Goal: Task Accomplishment & Management: Manage account settings

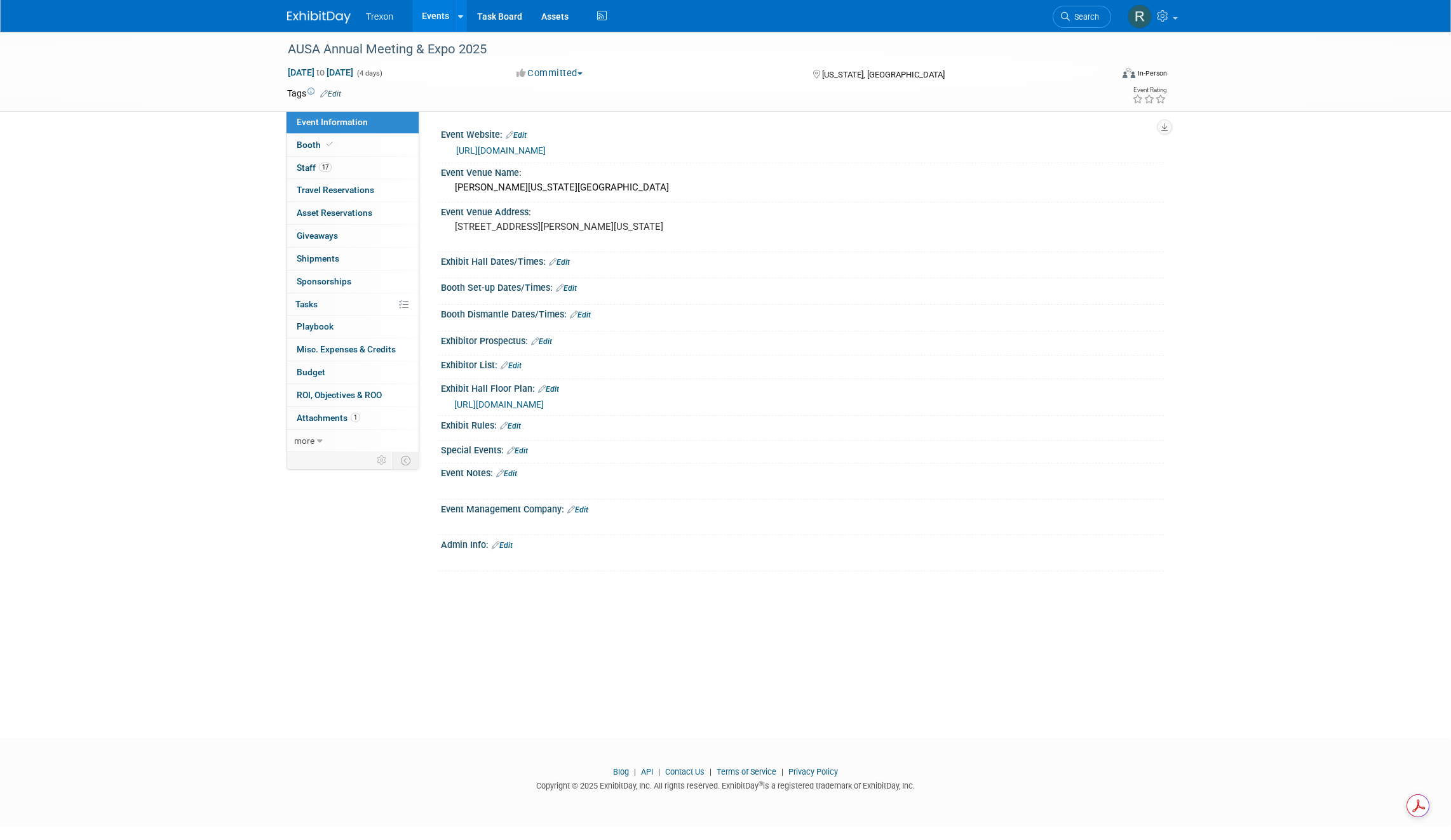
click at [424, 14] on link "Events" at bounding box center [435, 16] width 46 height 32
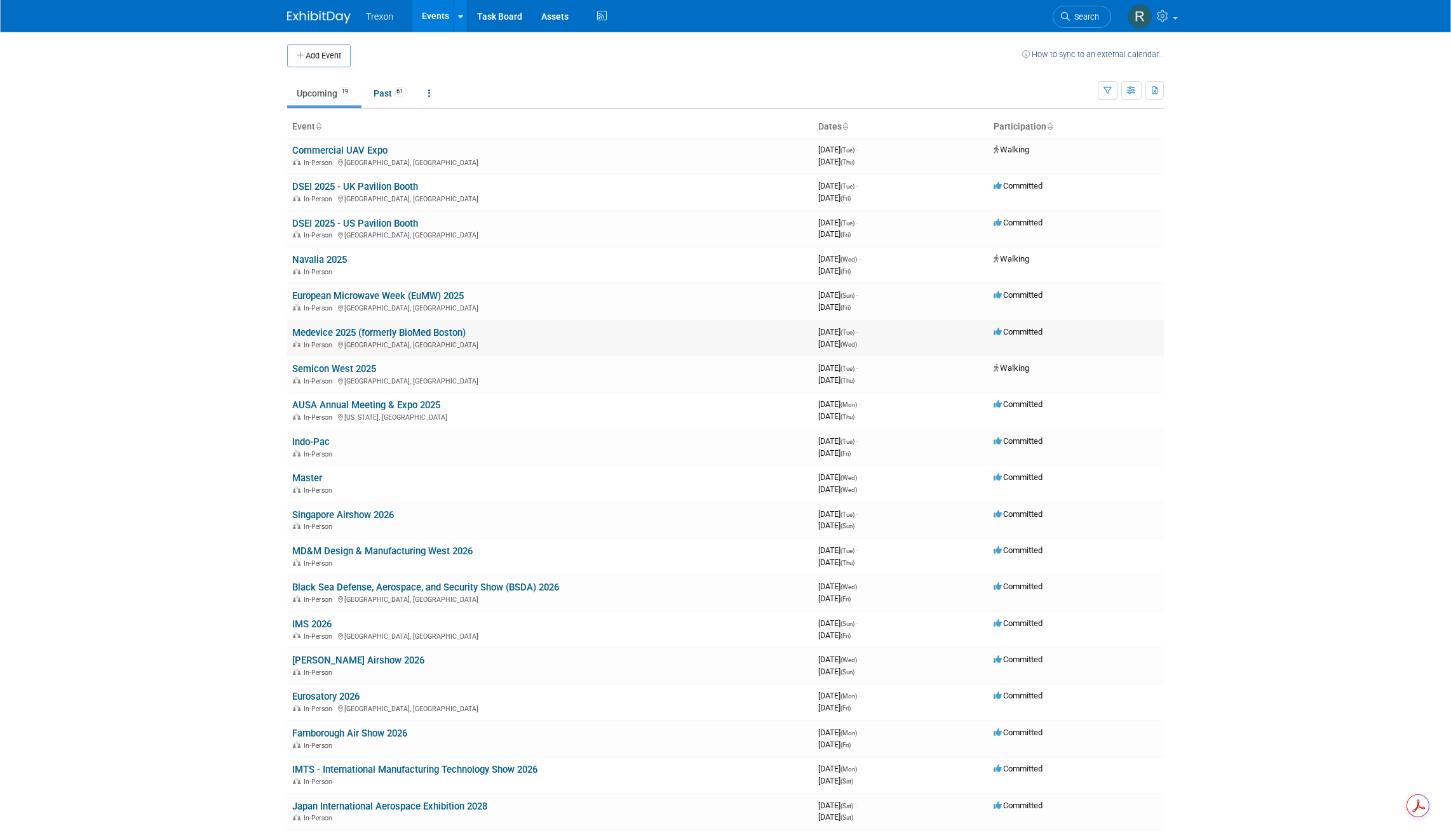
click at [329, 332] on link "Medevice 2025 (formerly BioMed Boston)" at bounding box center [379, 333] width 173 height 12
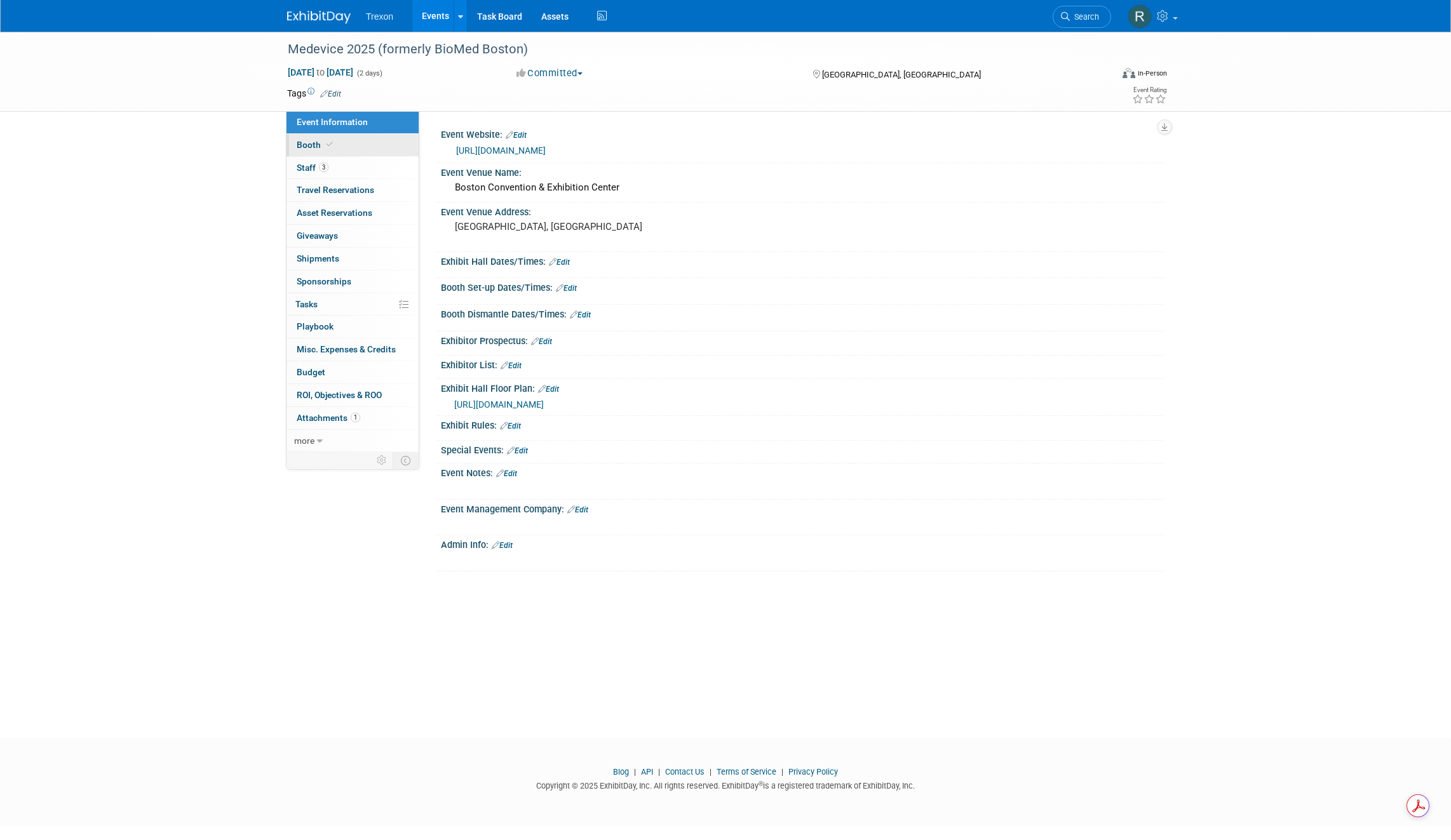
click at [324, 145] on span at bounding box center [330, 144] width 12 height 10
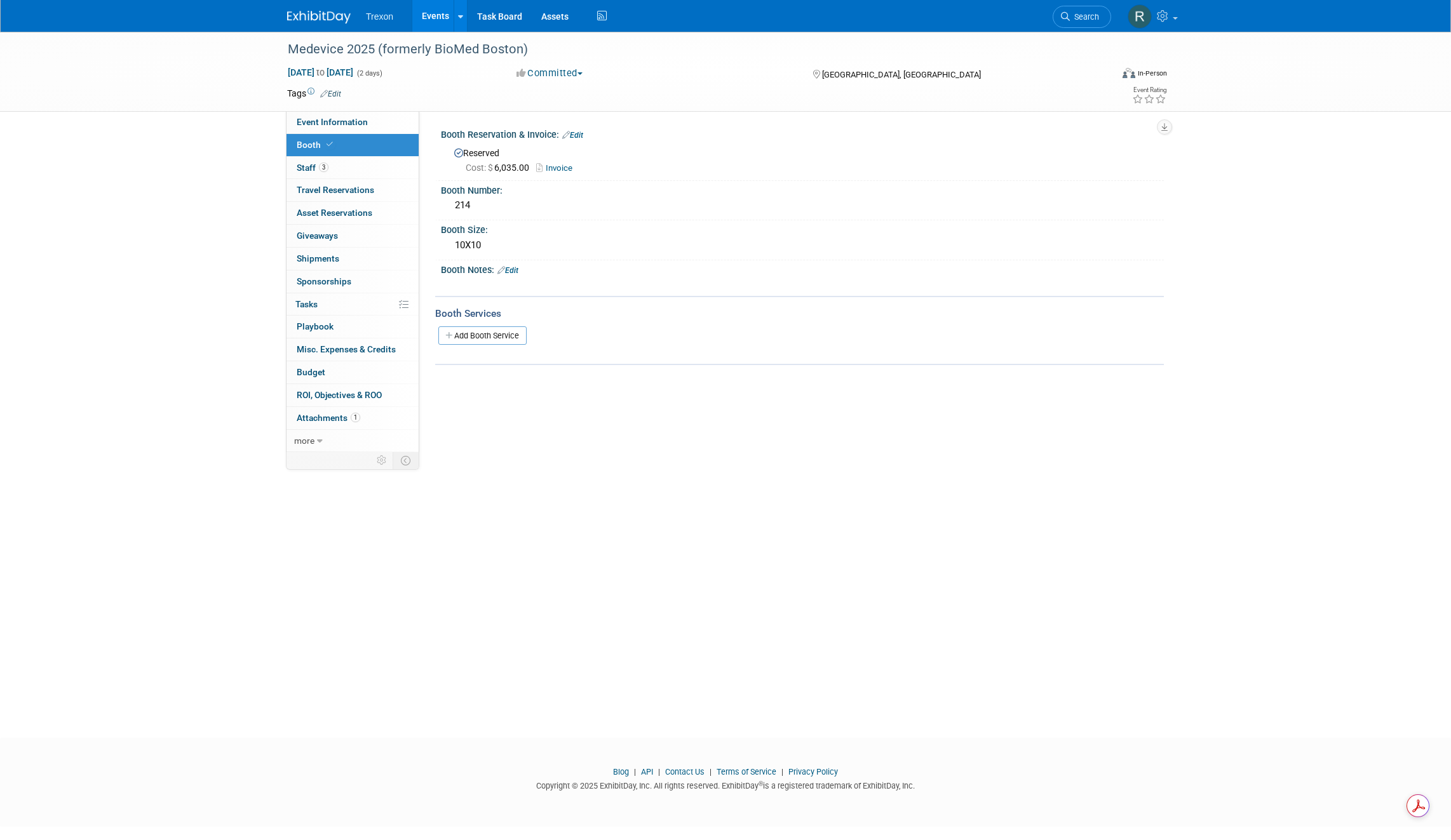
click at [566, 165] on link "Invoice" at bounding box center [557, 167] width 43 height 10
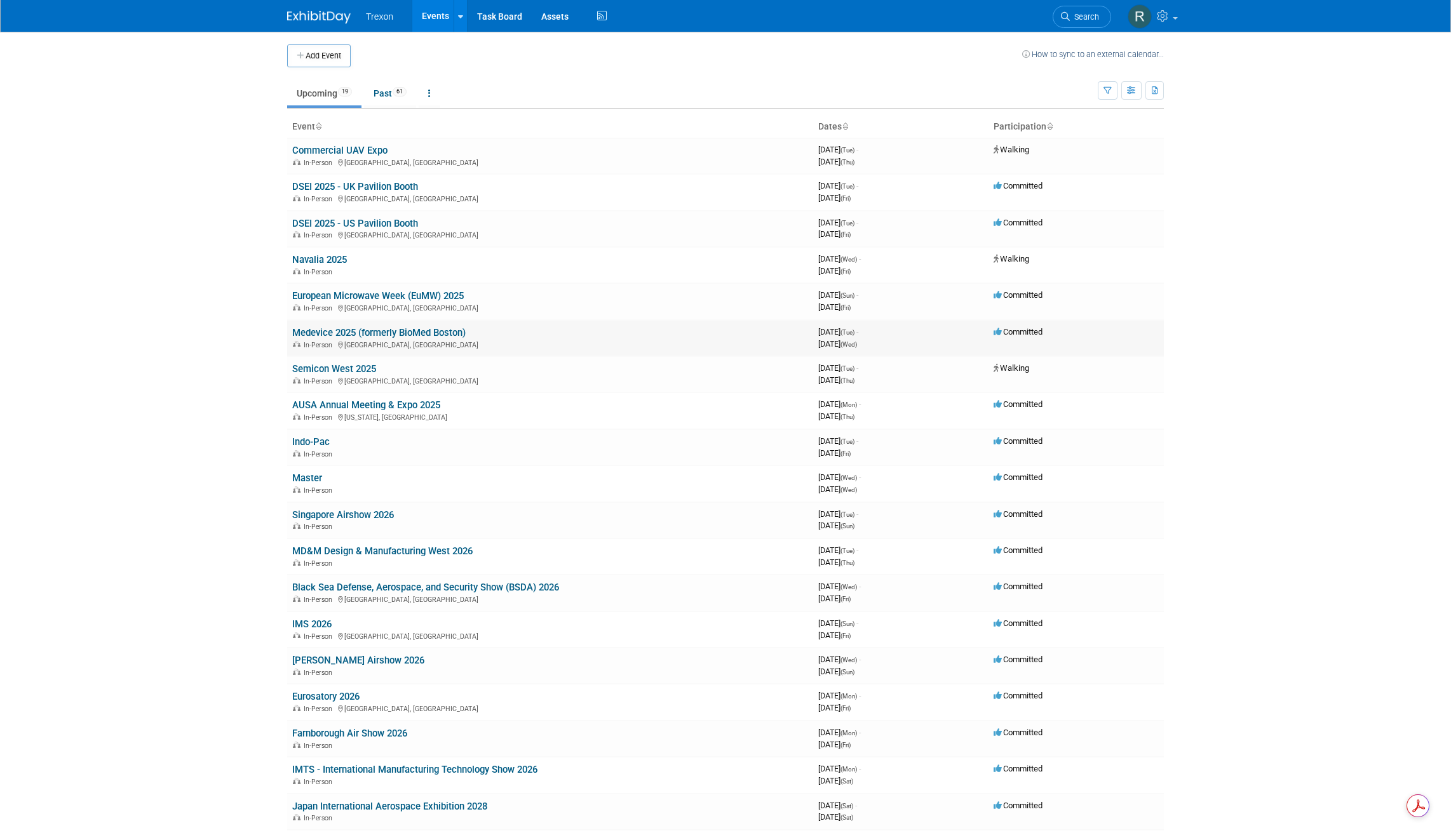
click at [344, 331] on link "Medevice 2025 (formerly BioMed Boston)" at bounding box center [379, 333] width 173 height 12
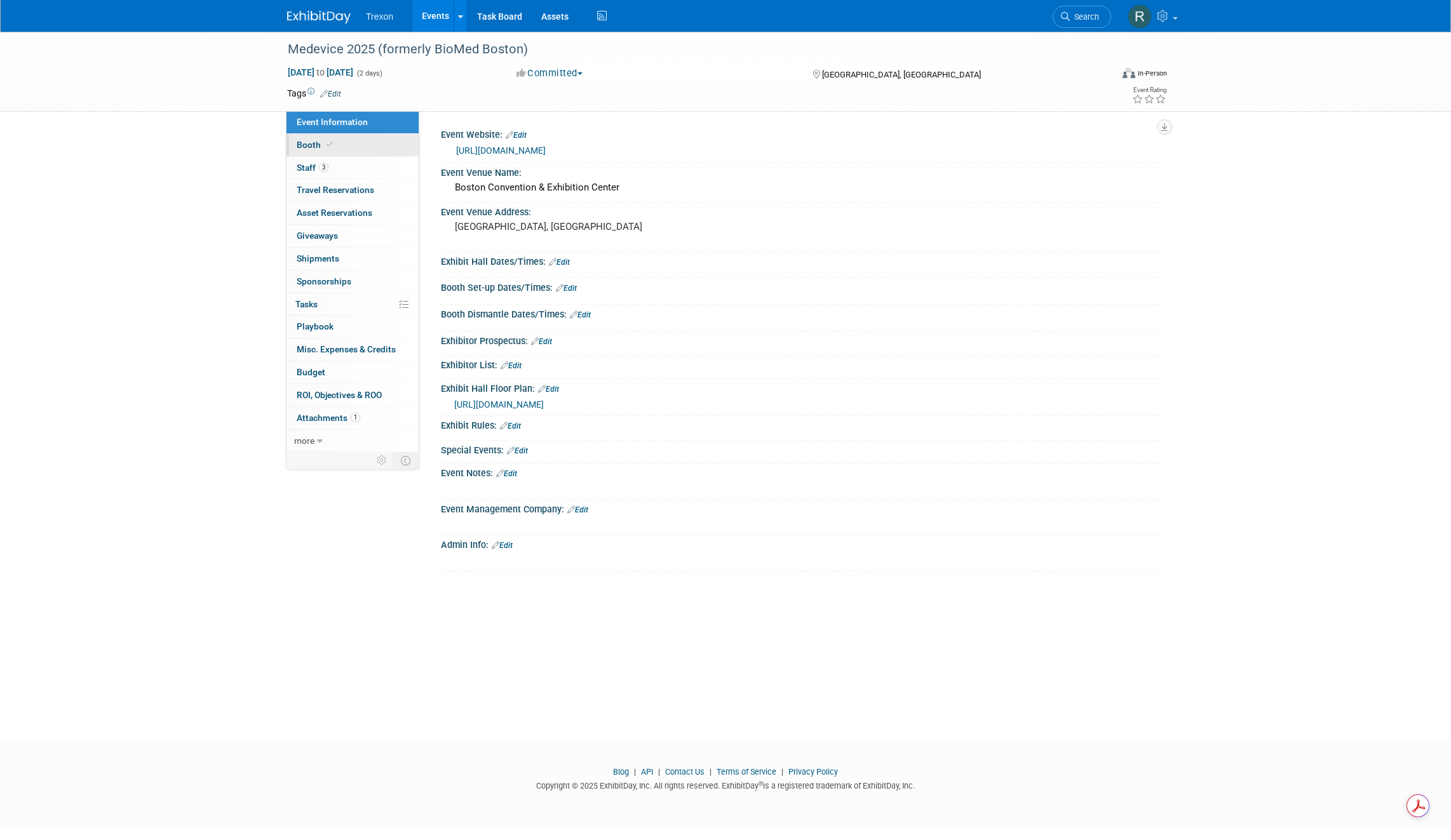
click at [334, 145] on link "Booth" at bounding box center [352, 145] width 132 height 22
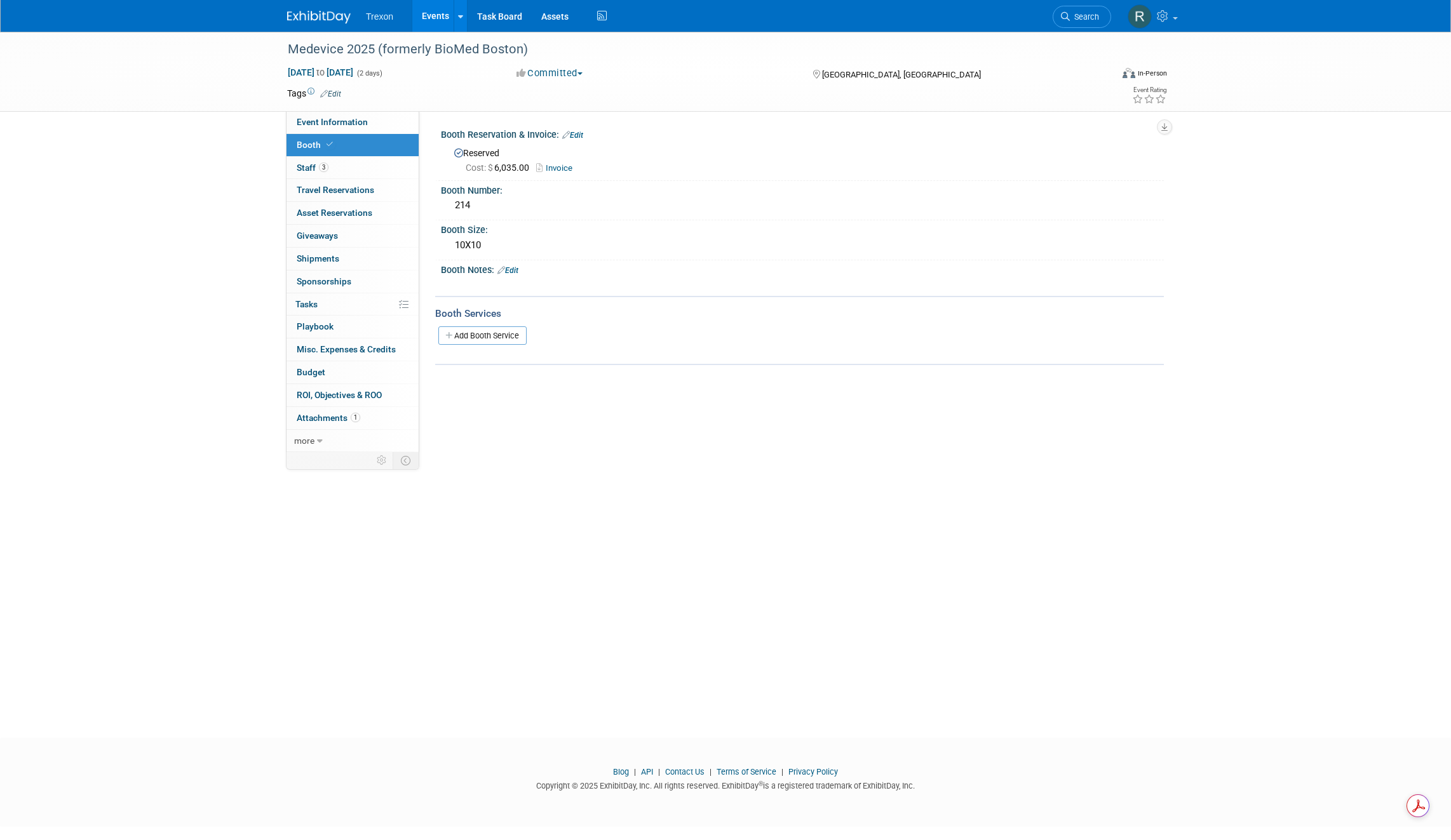
click at [565, 167] on link "Invoice" at bounding box center [557, 167] width 43 height 10
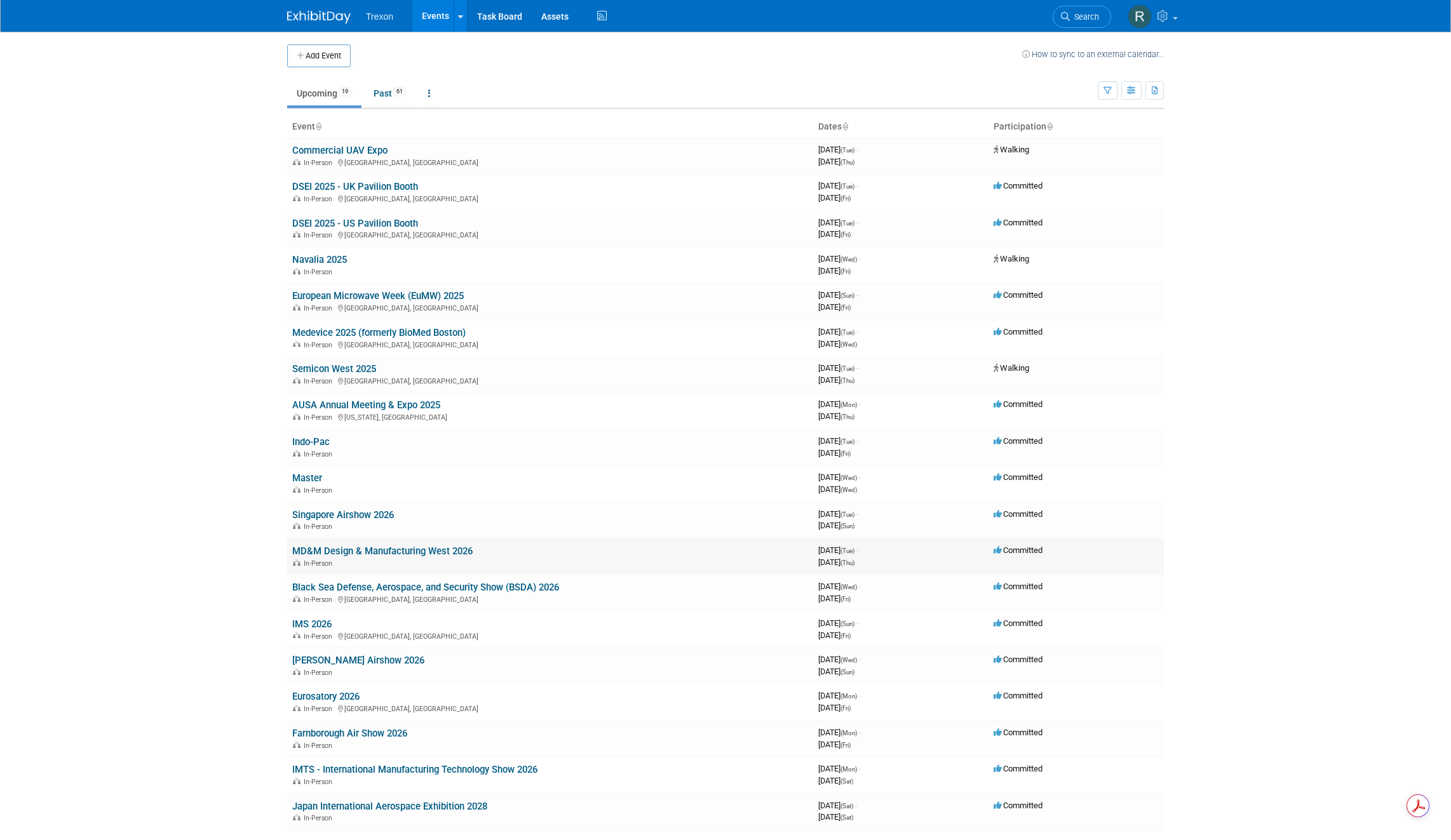
click at [418, 548] on link "MD&M Design & Manufacturing West 2026" at bounding box center [383, 551] width 181 height 12
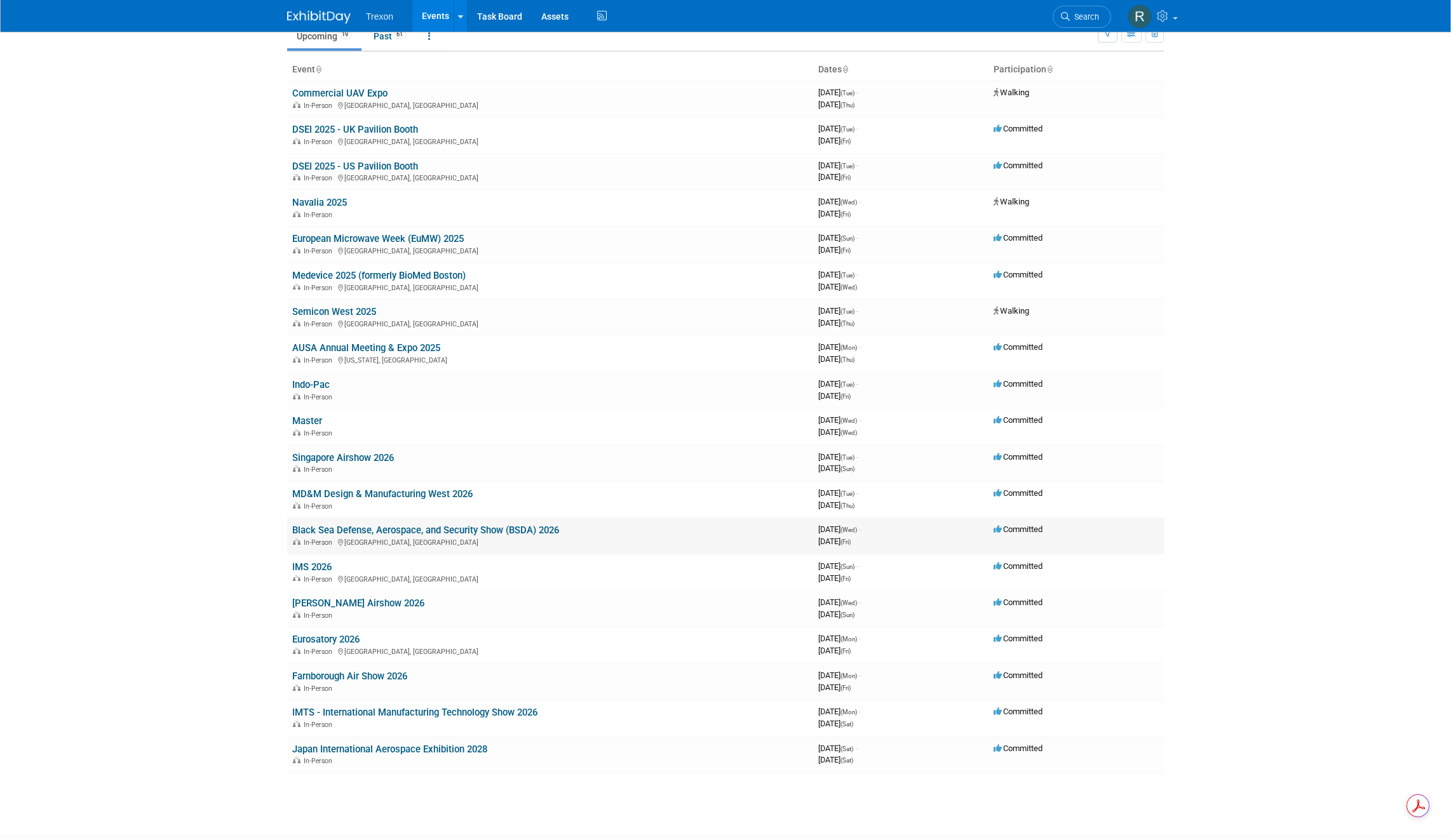
scroll to position [59, 0]
click at [303, 380] on link "Indo-Pac" at bounding box center [311, 383] width 38 height 12
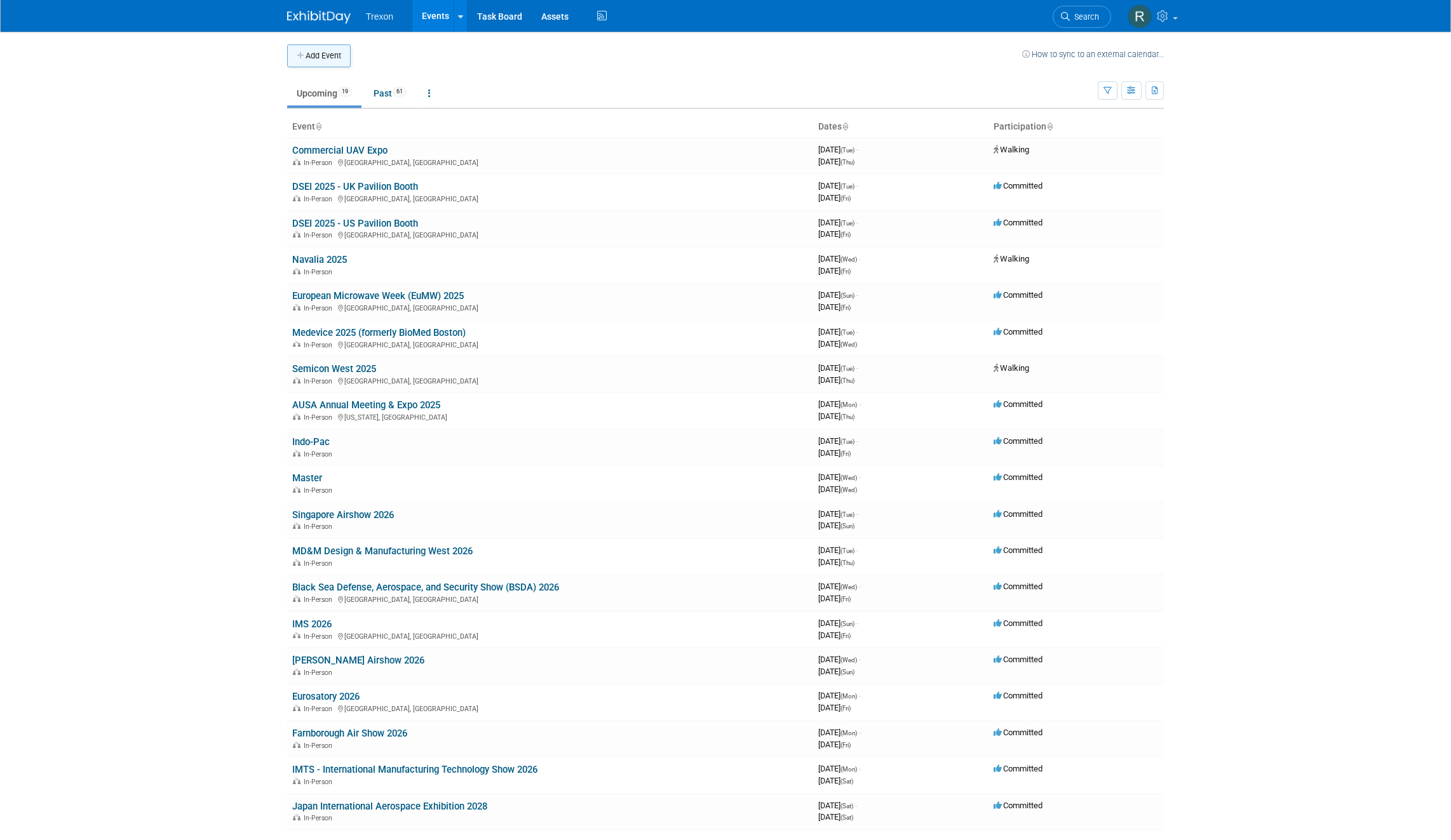
click at [329, 50] on button "Add Event" at bounding box center [319, 55] width 64 height 23
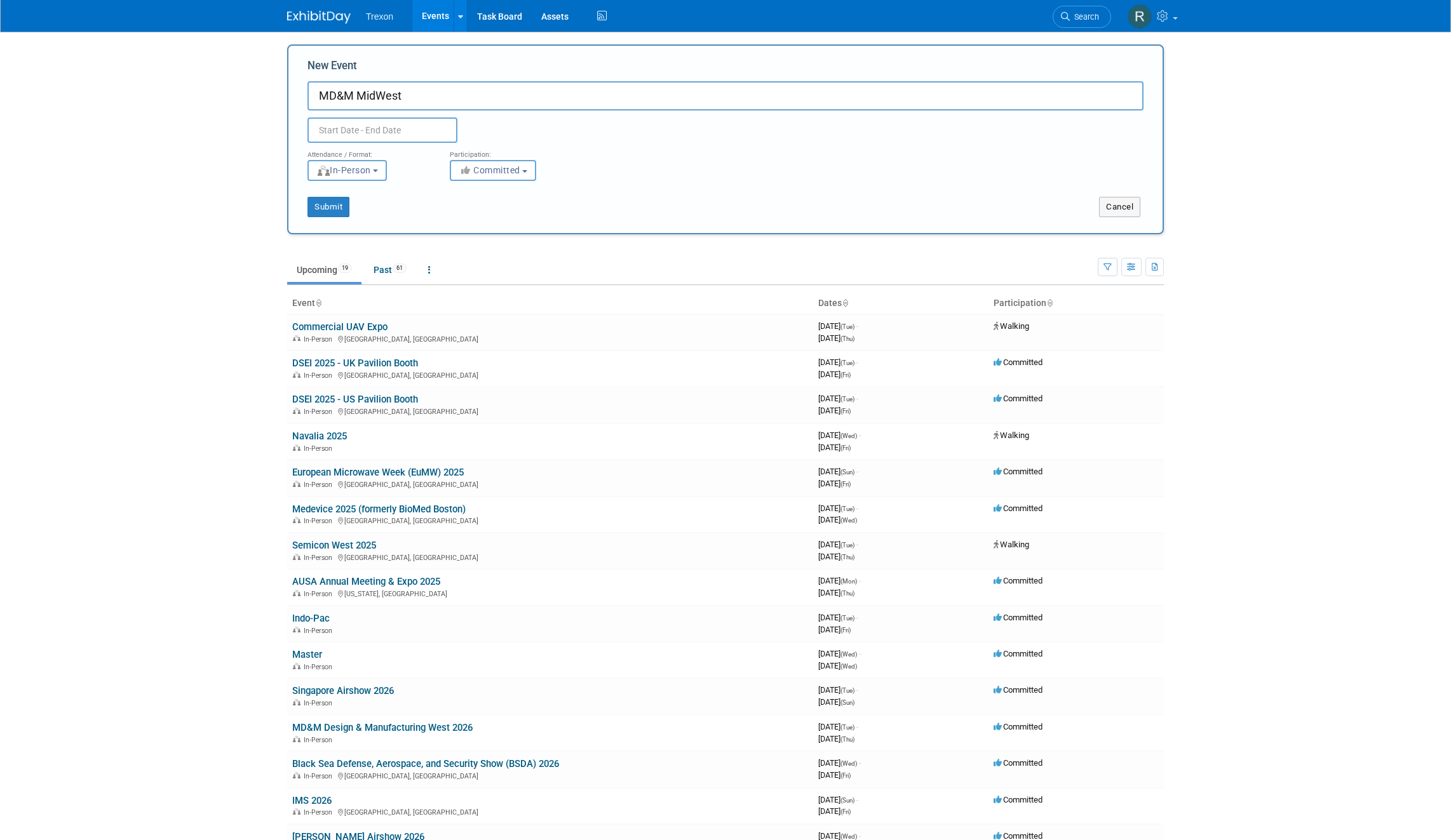
click at [374, 98] on input "MD&M MidWest" at bounding box center [725, 95] width 836 height 29
type input "MD&M Mid-West"
click at [381, 130] on input "text" at bounding box center [382, 130] width 150 height 25
click at [490, 158] on icon at bounding box center [490, 159] width 9 height 9
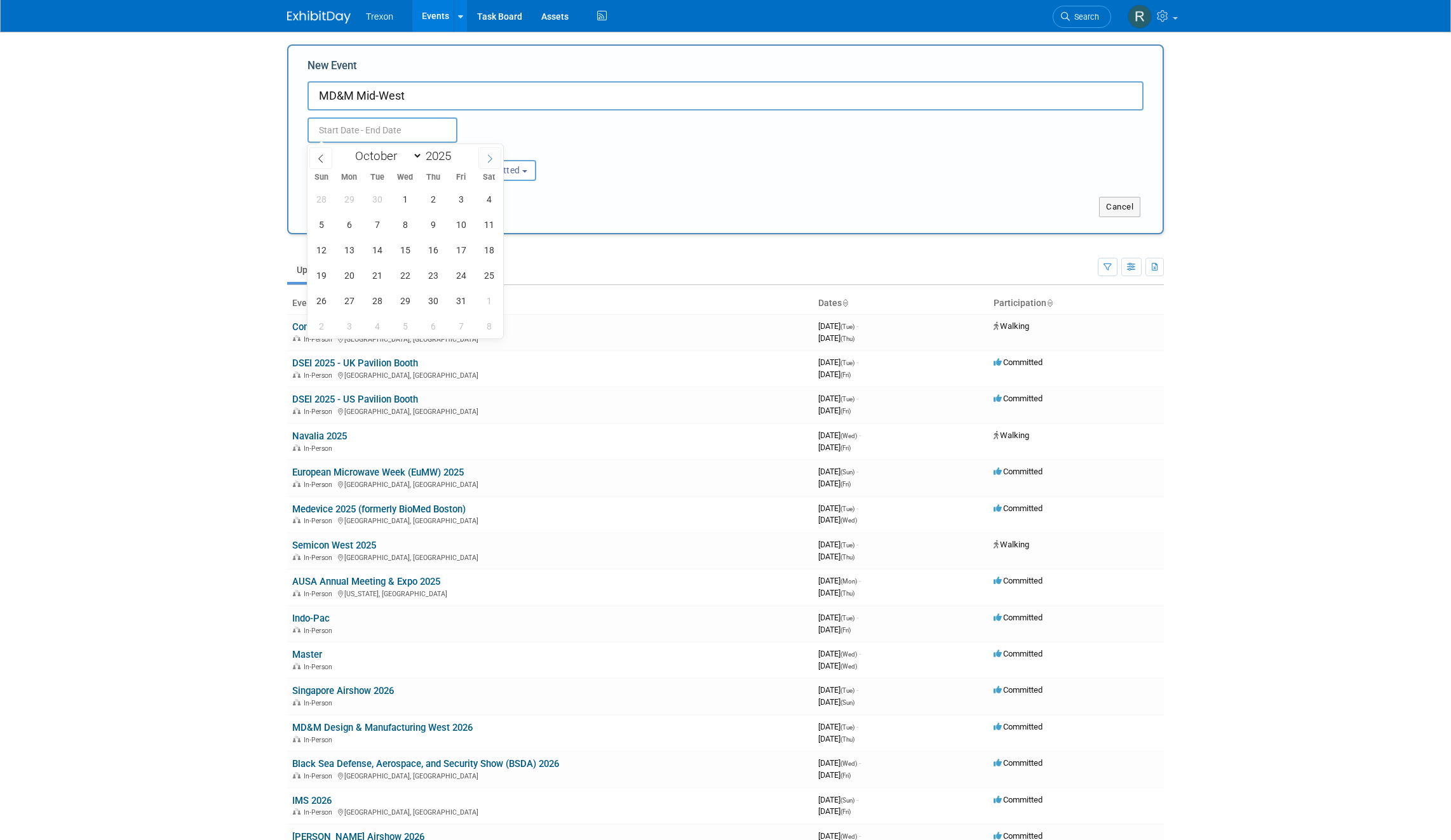
click at [490, 158] on icon at bounding box center [490, 159] width 9 height 9
click at [317, 156] on icon at bounding box center [321, 159] width 9 height 9
select select "9"
click at [370, 275] on span "21" at bounding box center [377, 275] width 25 height 25
click at [400, 274] on span "22" at bounding box center [405, 275] width 25 height 25
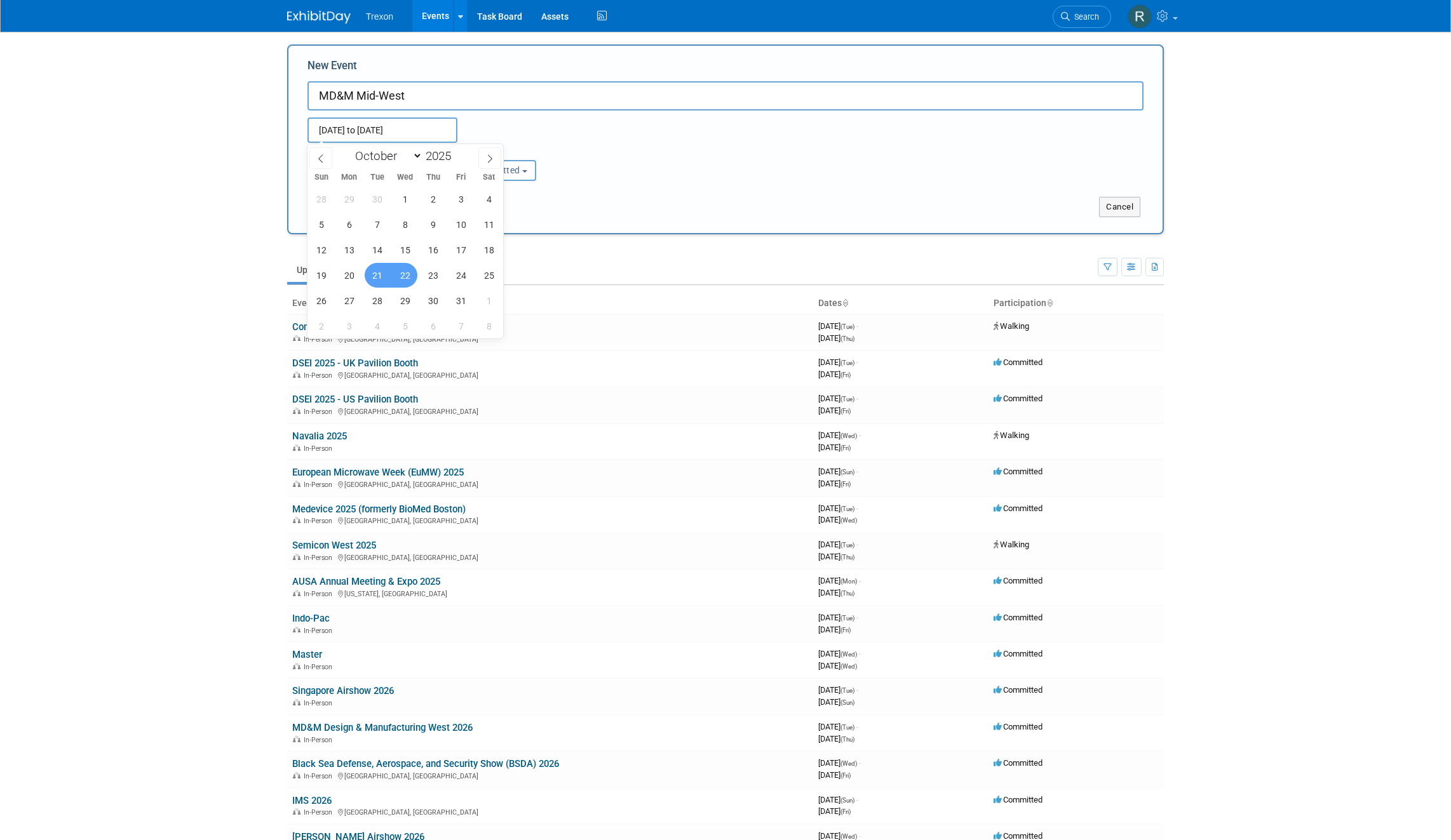
type input "Oct 21, 2025 to Oct 22, 2025"
click at [366, 178] on button "In-Person" at bounding box center [347, 170] width 79 height 21
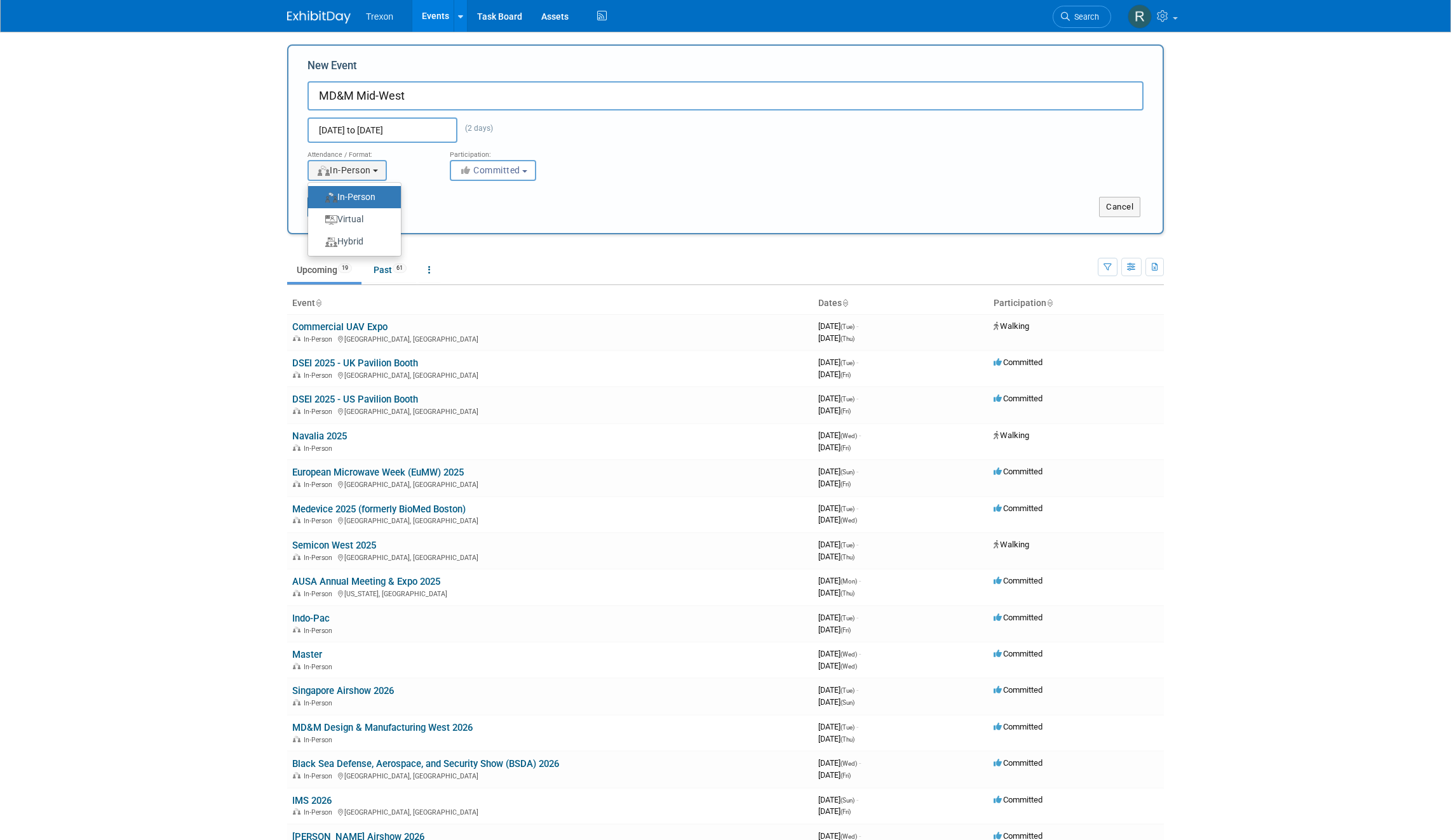
click at [419, 184] on div "Submit Cancel" at bounding box center [726, 199] width 855 height 36
click at [365, 172] on span "In-Person" at bounding box center [344, 170] width 55 height 10
click at [377, 195] on label "In-Person" at bounding box center [351, 197] width 73 height 17
click at [320, 195] on input "In-Person" at bounding box center [315, 197] width 8 height 8
click at [546, 179] on div "<i class="fas fa-thumbs-up" style="color: #a5a5a5; padding-right: 2px; min-widt…" at bounding box center [511, 170] width 123 height 21
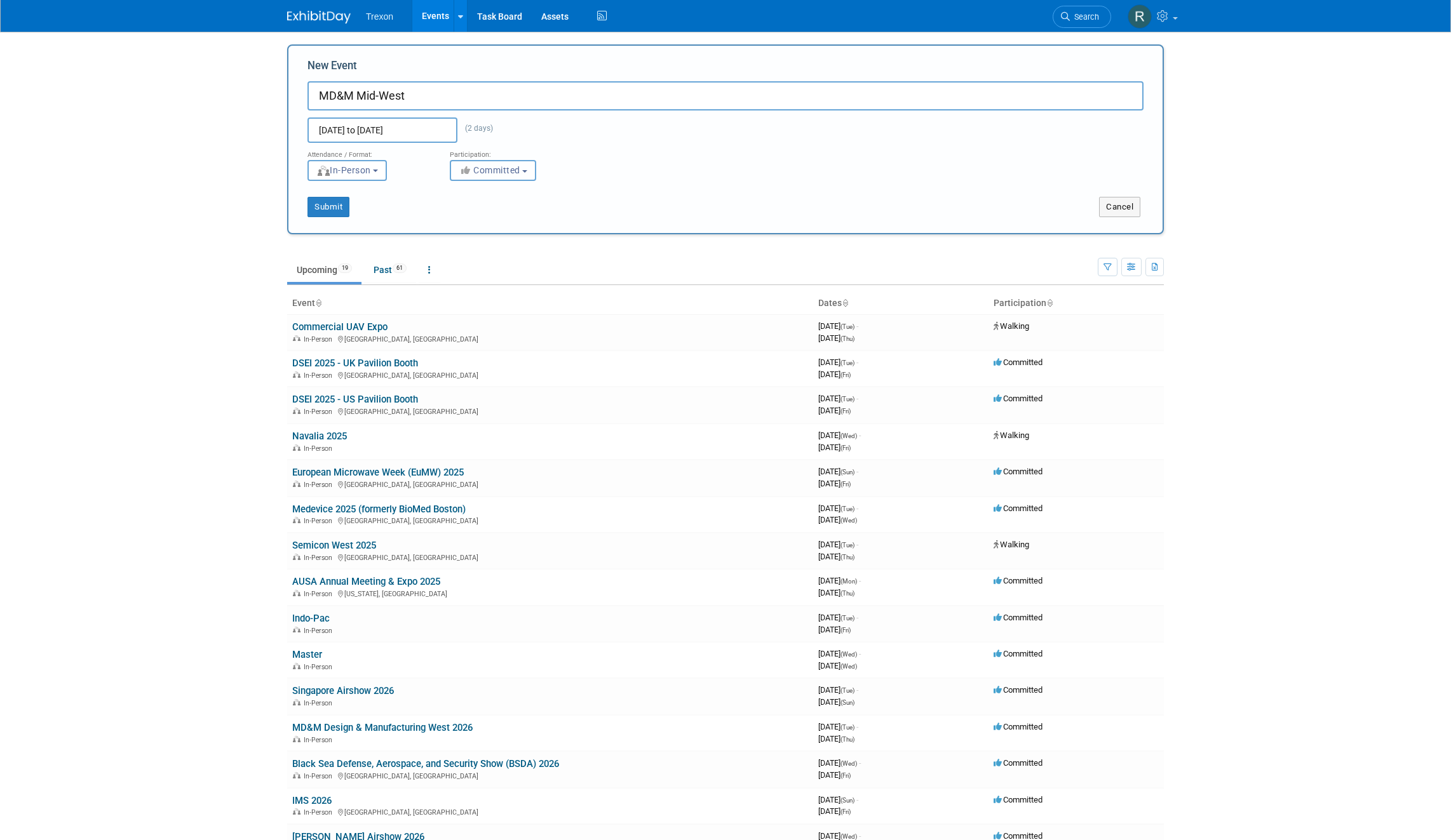
click at [527, 179] on button "Committed" at bounding box center [492, 170] width 86 height 21
click at [498, 236] on label "Walking" at bounding box center [498, 240] width 84 height 16
click at [462, 236] on input "Walking" at bounding box center [457, 240] width 8 height 8
select select "103"
click at [338, 206] on button "Submit" at bounding box center [328, 206] width 42 height 20
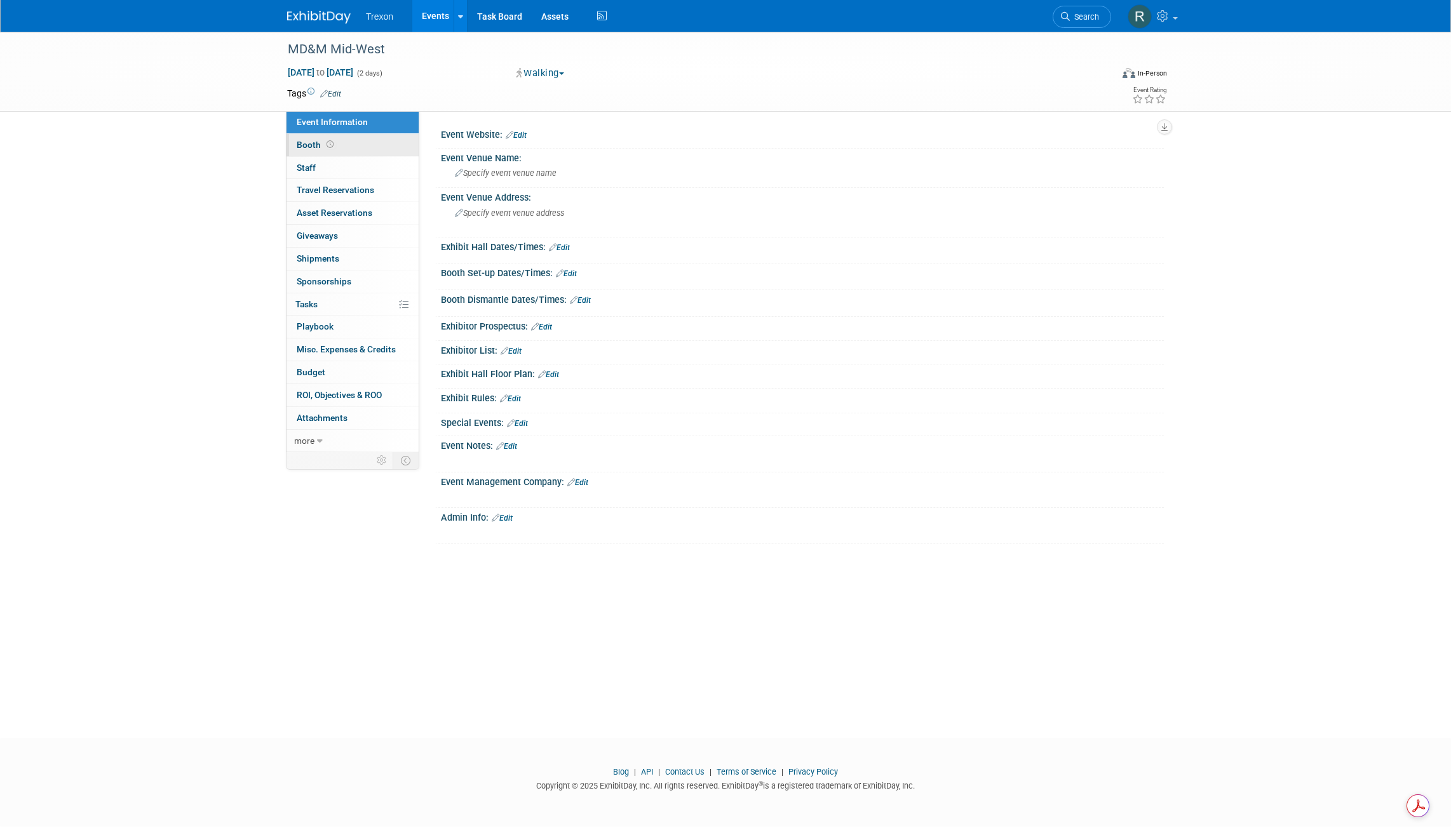
click at [304, 140] on span "Booth" at bounding box center [316, 145] width 40 height 10
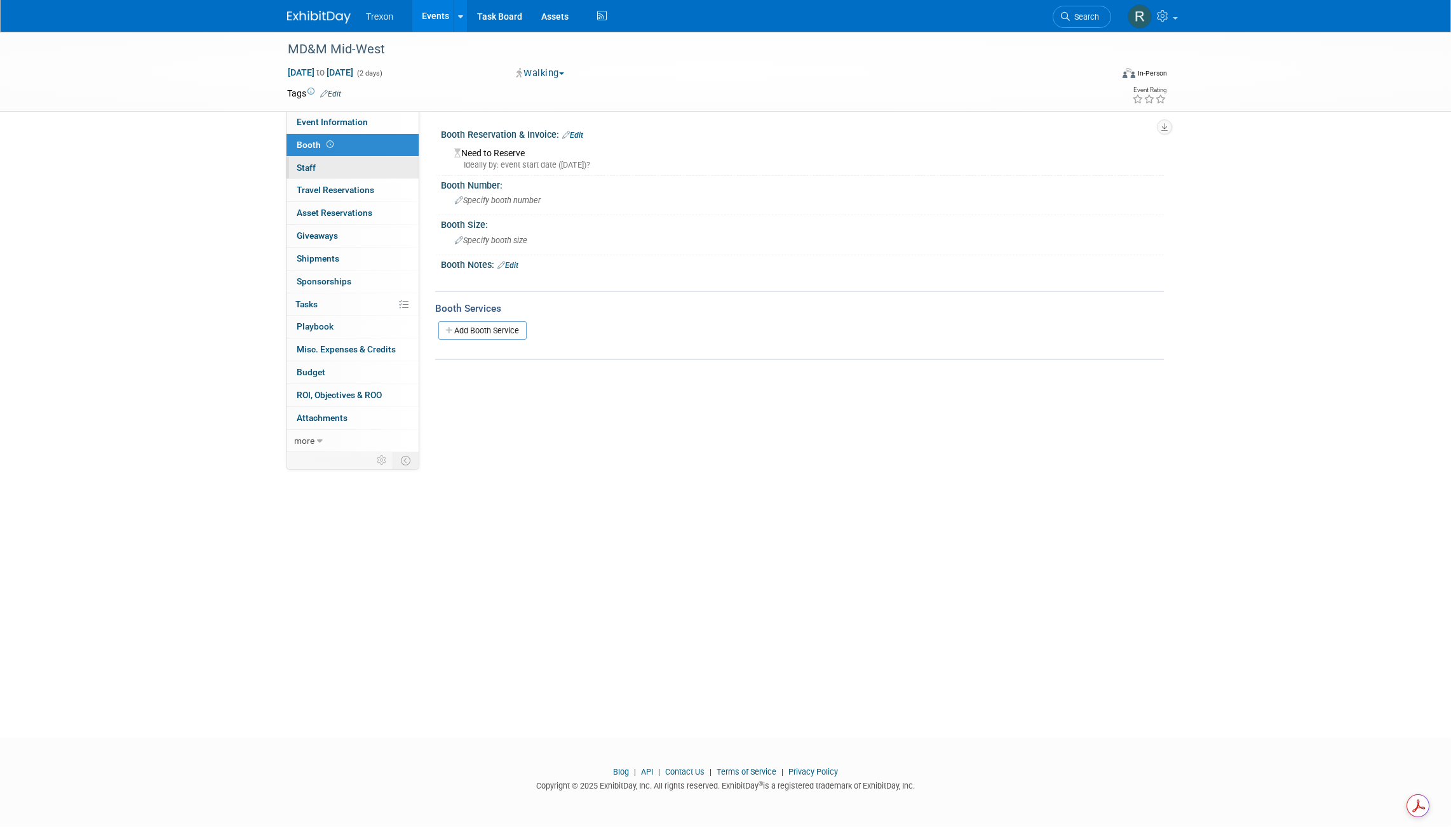
click at [305, 159] on link "0 Staff 0" at bounding box center [352, 168] width 132 height 22
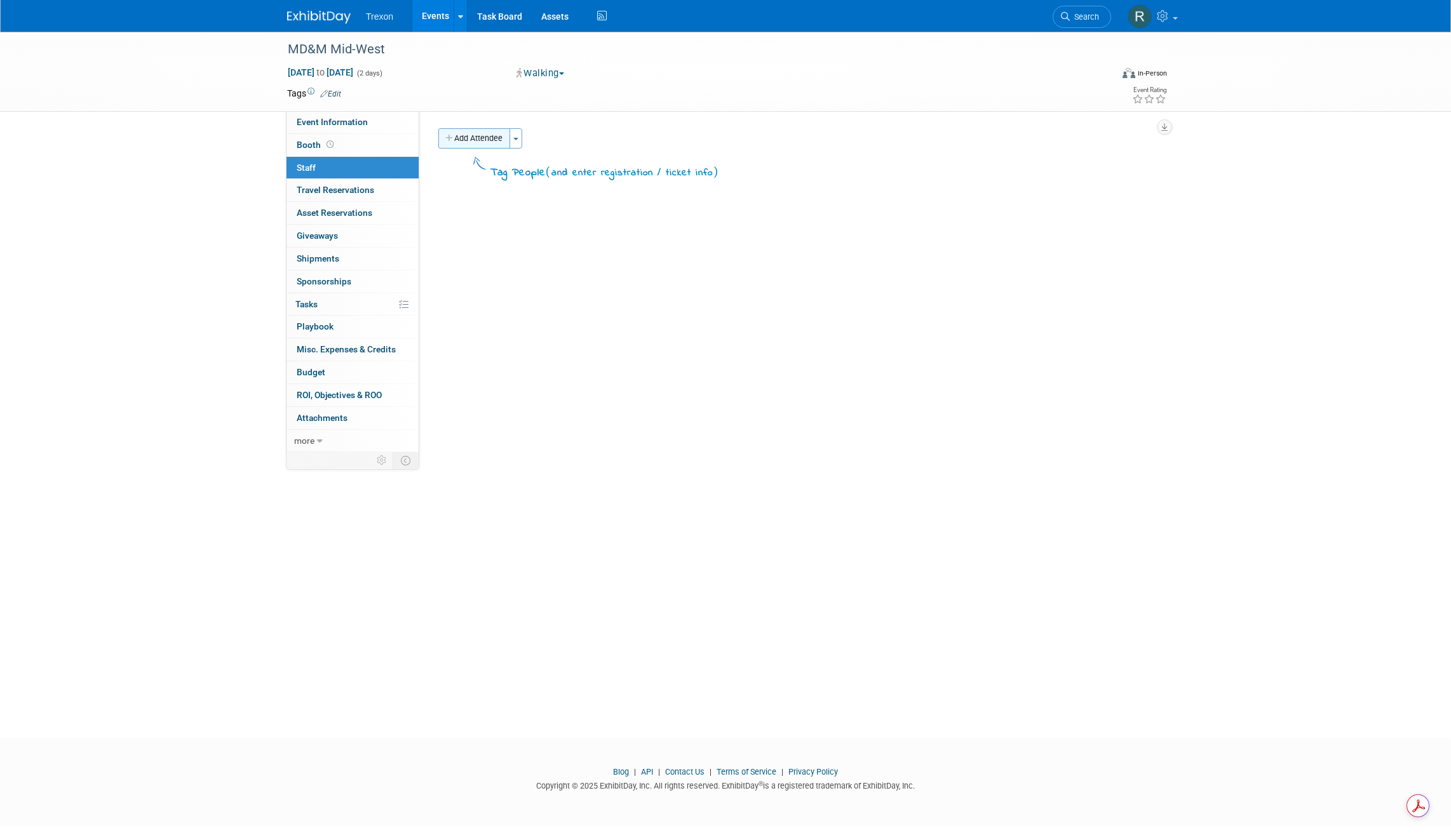
click at [489, 141] on button "Add Attendee" at bounding box center [474, 138] width 72 height 20
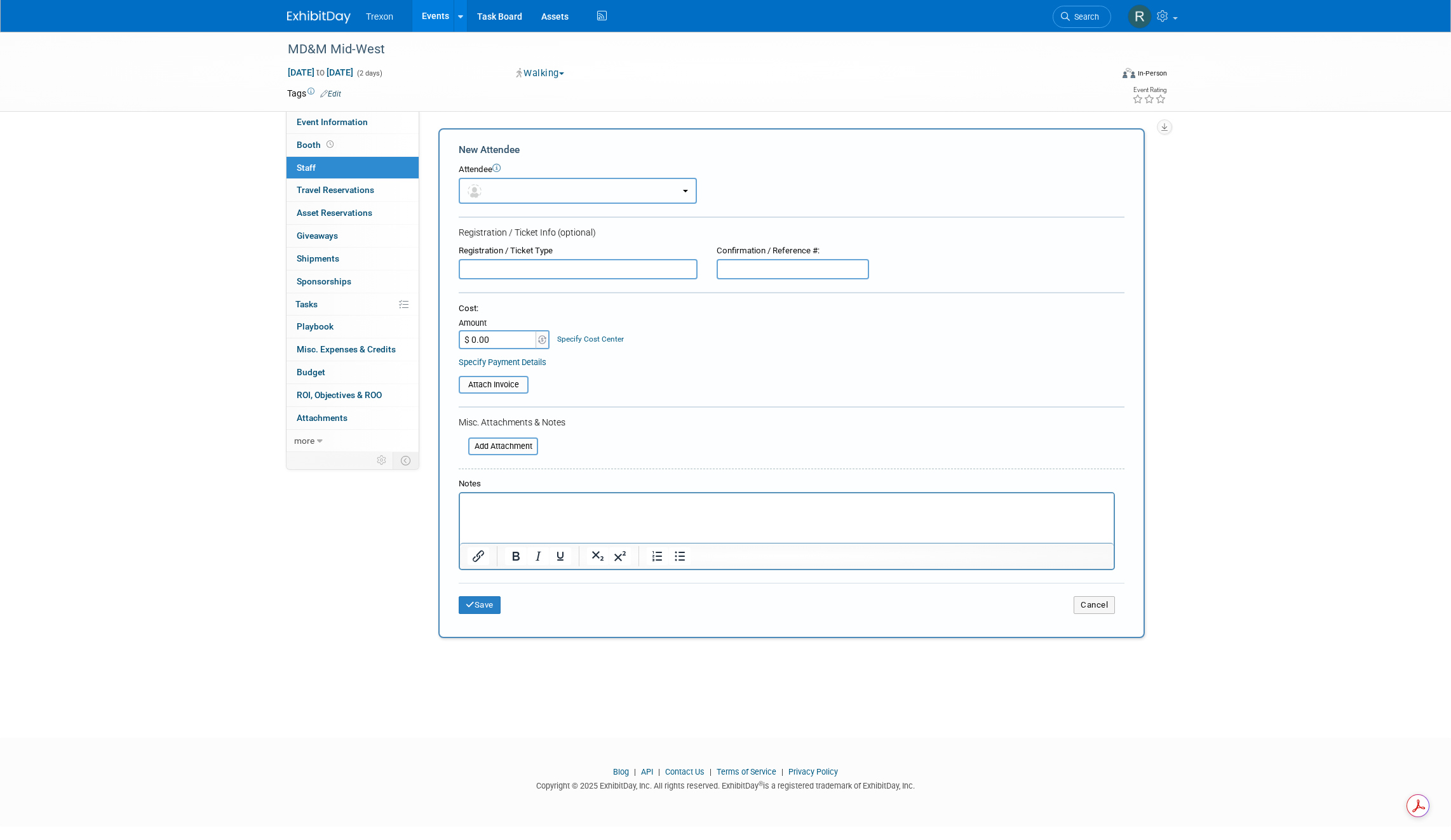
click at [496, 186] on button "button" at bounding box center [577, 191] width 238 height 26
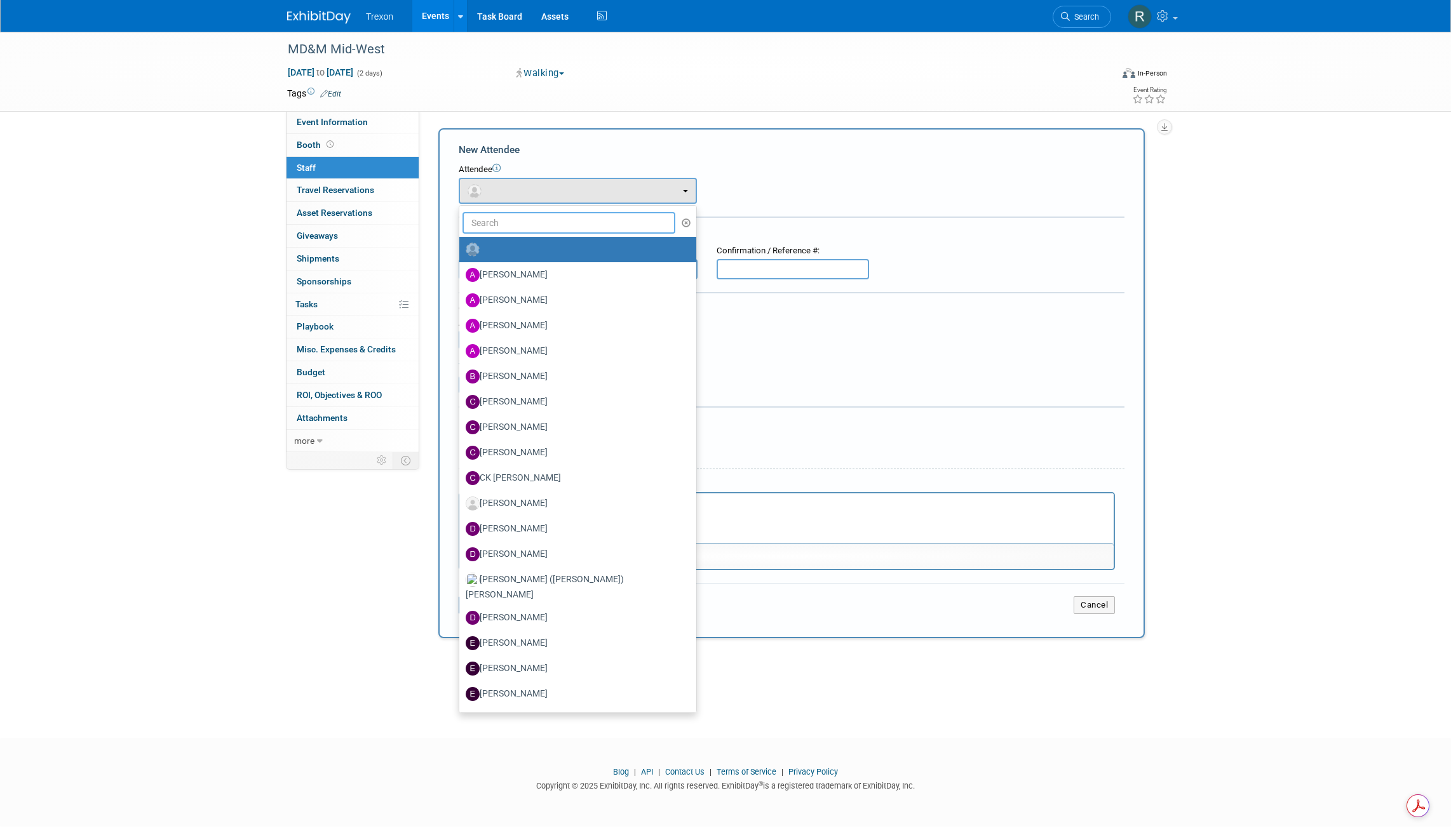
click at [505, 224] on input "text" at bounding box center [569, 223] width 213 height 21
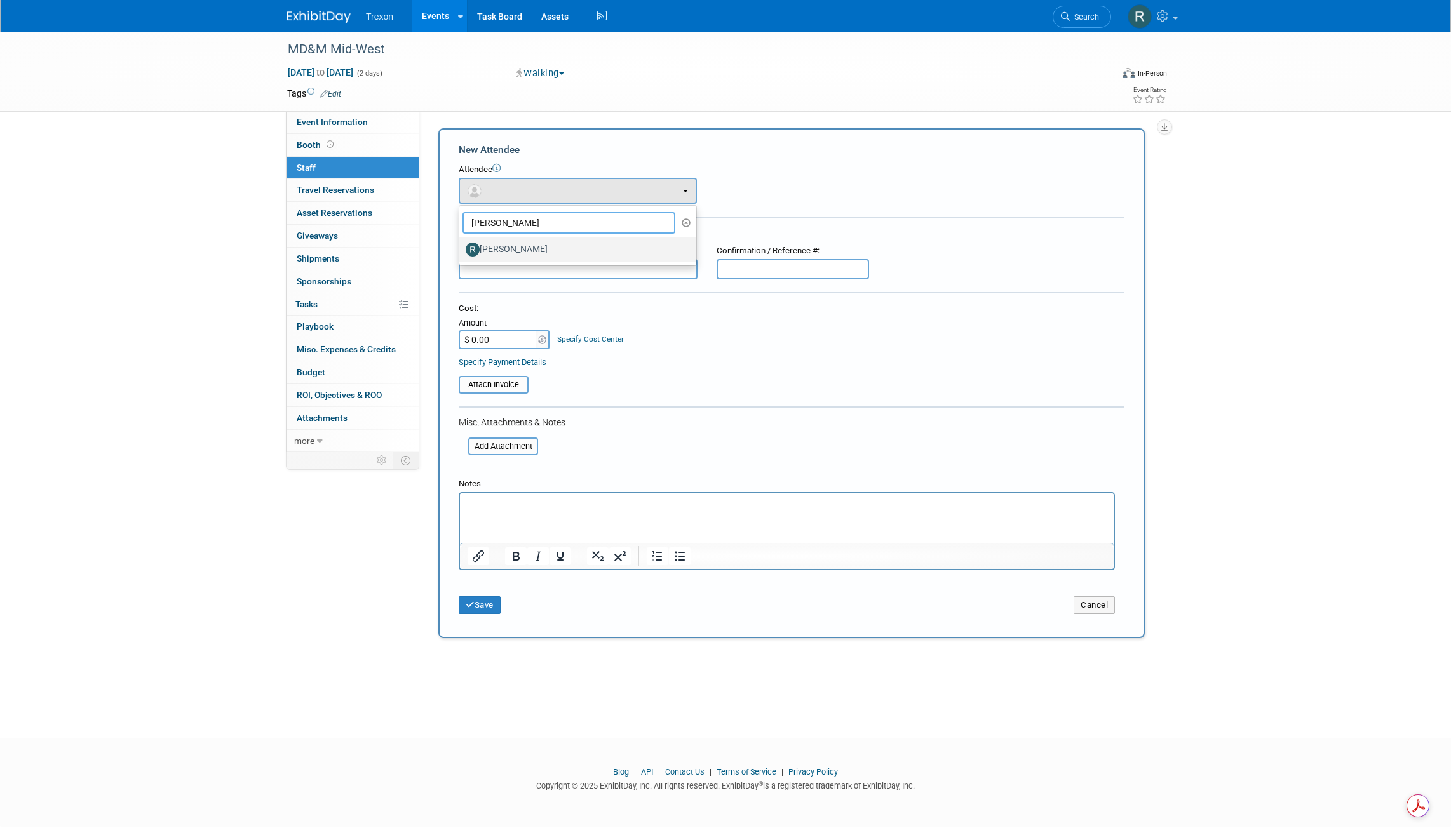
type input "Randy"
click at [524, 244] on label "Randy Ruiz" at bounding box center [574, 249] width 218 height 20
click at [461, 244] on input "Randy Ruiz" at bounding box center [457, 248] width 8 height 8
select select "c5e293f7-a40c-4041-b6cf-a34f83d40afb"
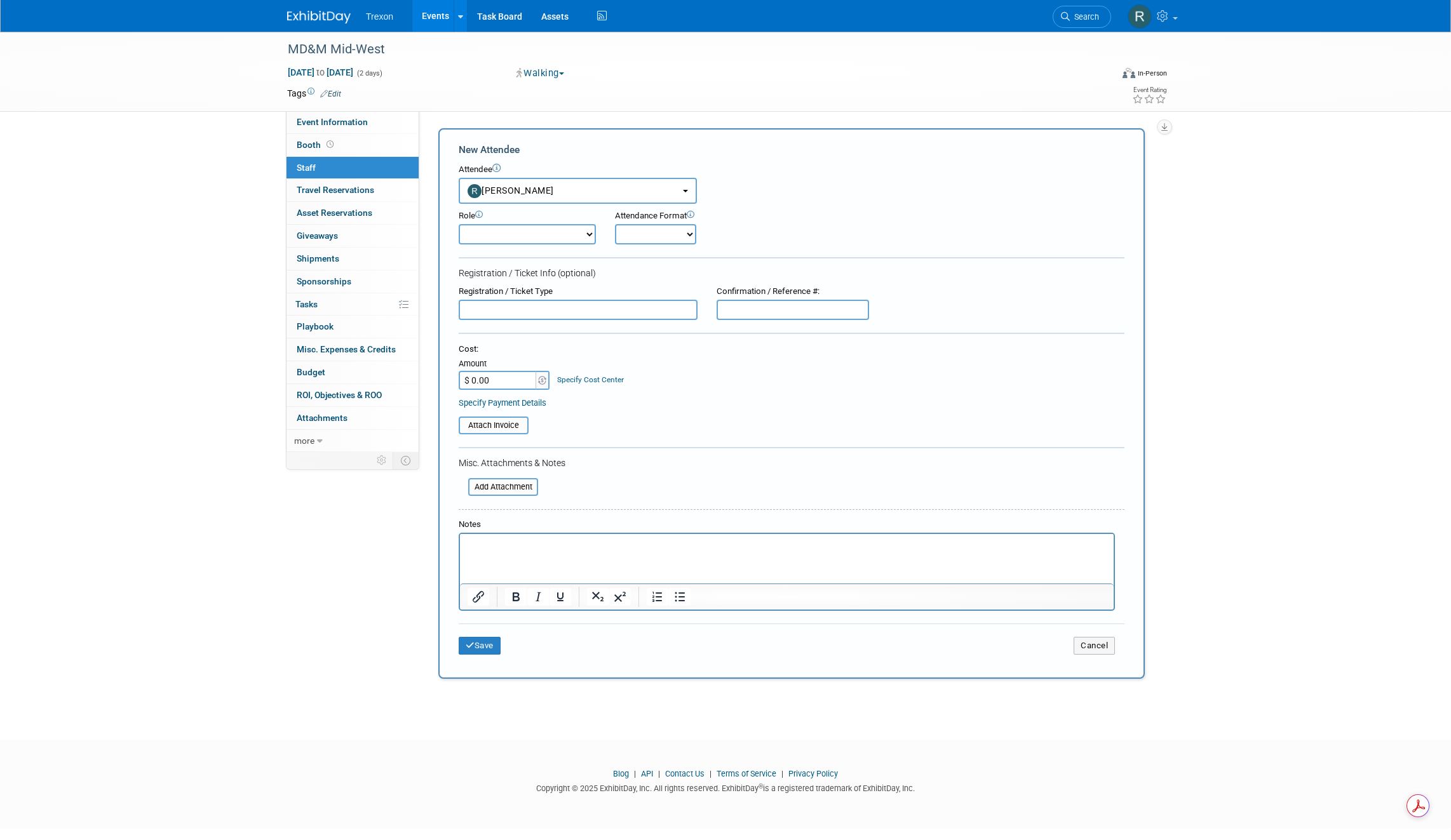
click at [516, 232] on select "Corporate Staff Demonstrator Host Planner Presenter Sales Representative Set-up…" at bounding box center [527, 234] width 137 height 20
select select "4"
click at [485, 645] on button "Save" at bounding box center [479, 645] width 42 height 18
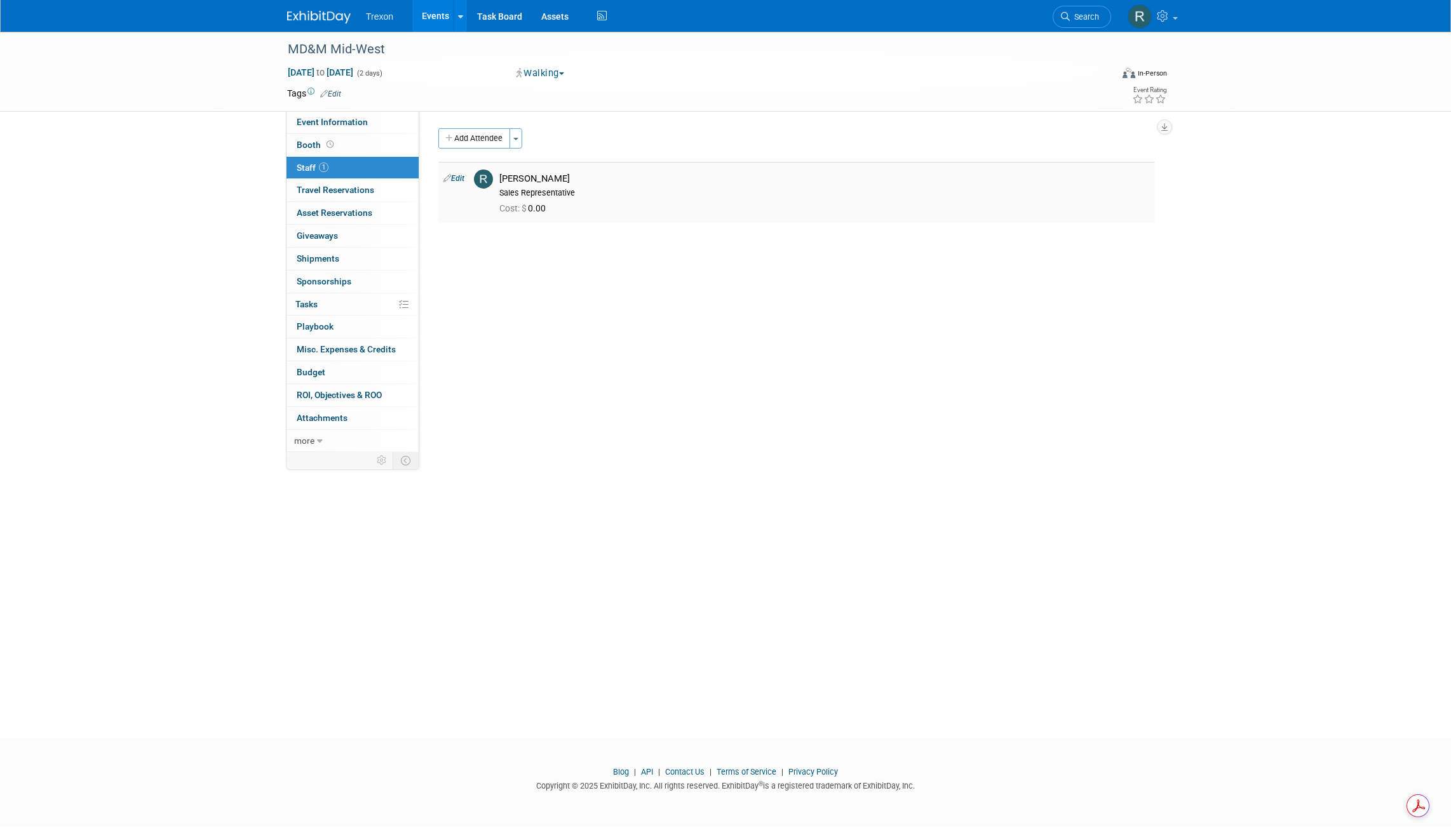
click at [500, 152] on div "Add Attendee Toggle Dropdown Quick -Tag Attendees Apply X (me) select all cancel" at bounding box center [796, 176] width 716 height 95
click at [483, 130] on button "Add Attendee" at bounding box center [474, 138] width 72 height 20
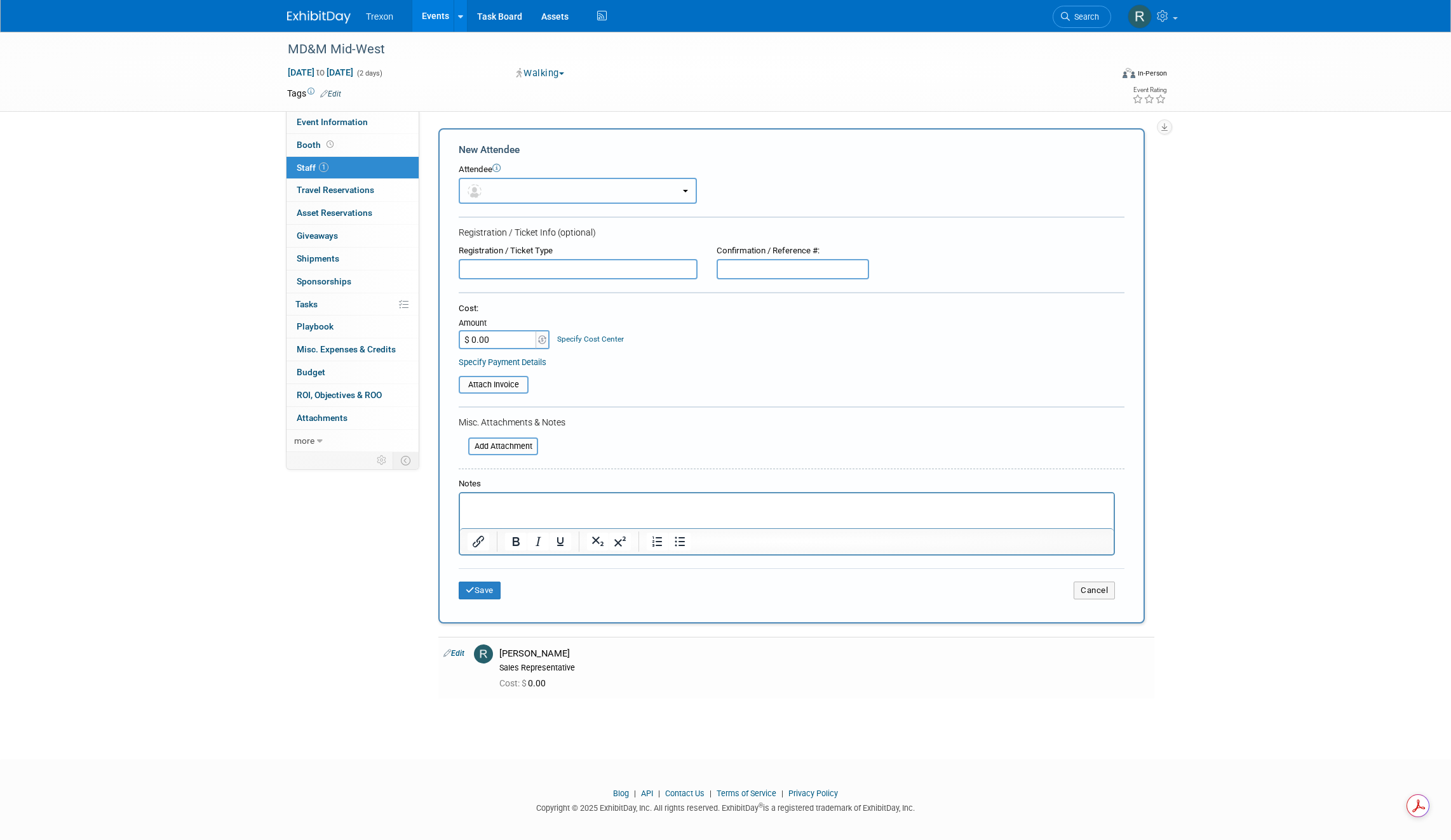
click at [505, 188] on button "button" at bounding box center [577, 191] width 238 height 26
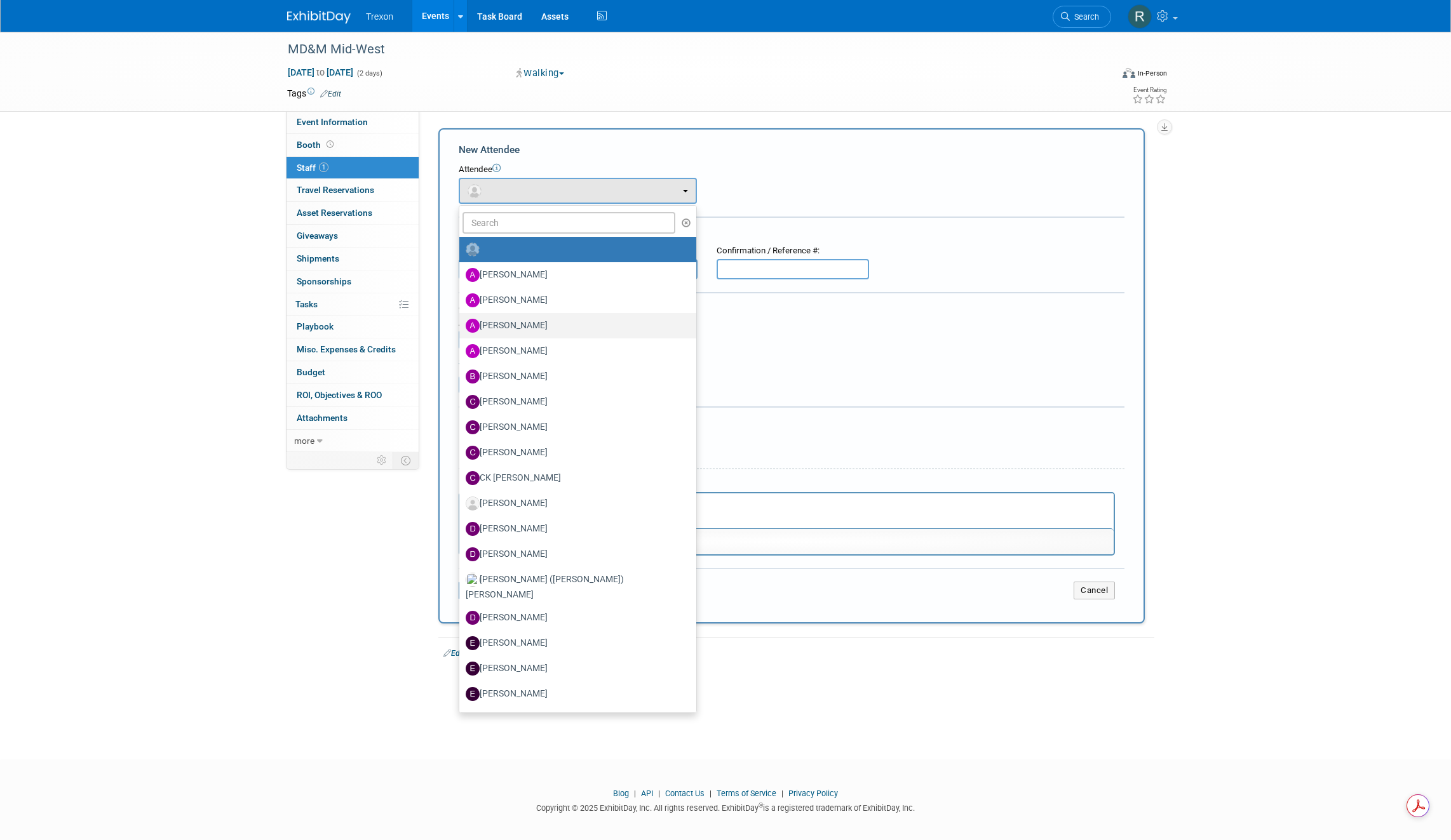
click at [516, 320] on label "[PERSON_NAME]" at bounding box center [574, 325] width 218 height 20
click at [461, 320] on input "Anna-Marie Lance" at bounding box center [457, 324] width 8 height 8
select select "8eb91857-ec82-4cb4-9b68-59967b615550"
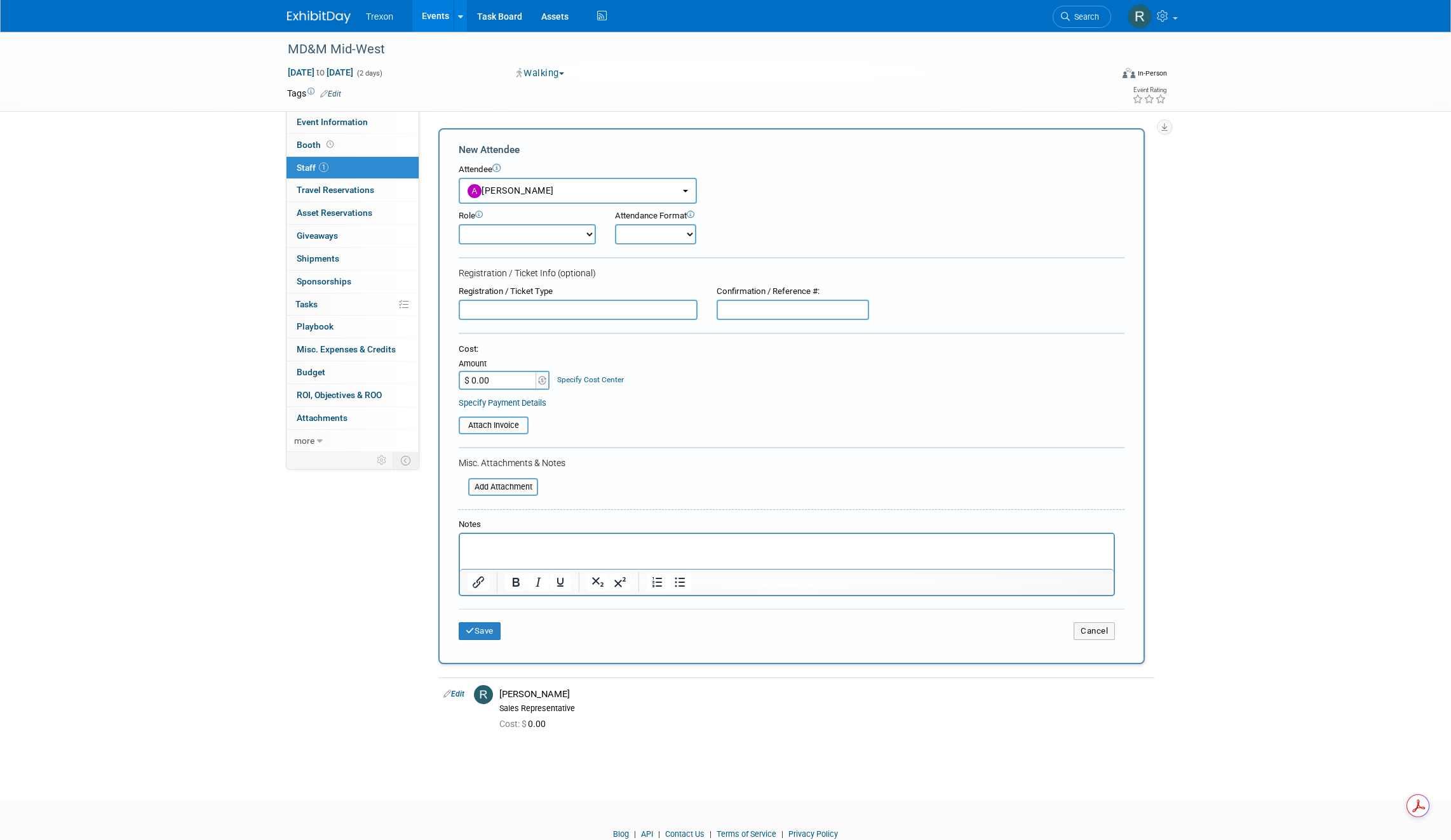
click at [515, 236] on select "Corporate Staff Demonstrator Host Planner Presenter Sales Representative Set-up…" at bounding box center [527, 234] width 137 height 20
select select "4"
click at [485, 630] on button "Save" at bounding box center [479, 630] width 42 height 18
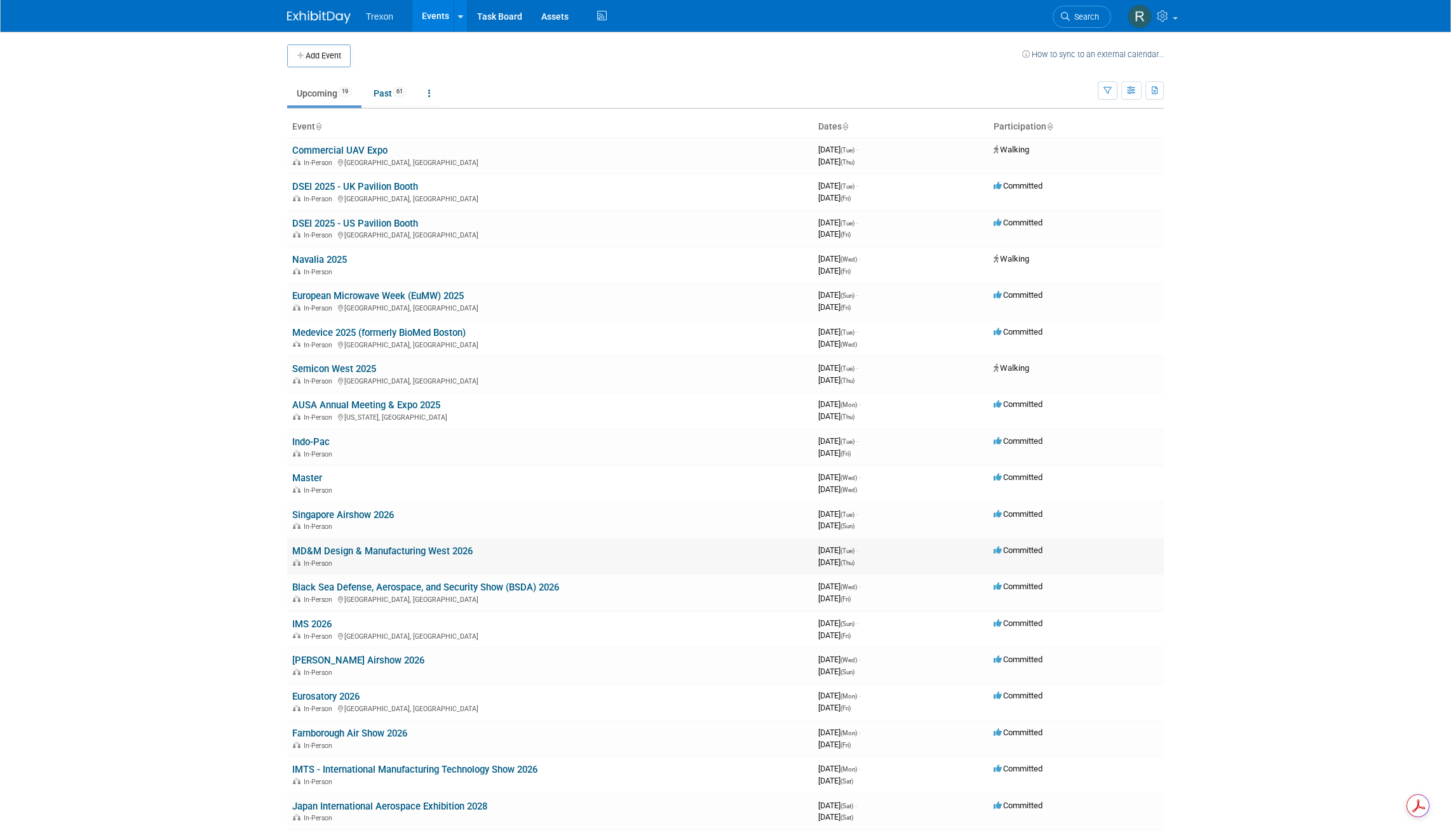
click at [377, 549] on link "MD&M Design & Manufacturing West 2026" at bounding box center [383, 551] width 181 height 12
click at [382, 97] on link "Past 61" at bounding box center [390, 93] width 52 height 24
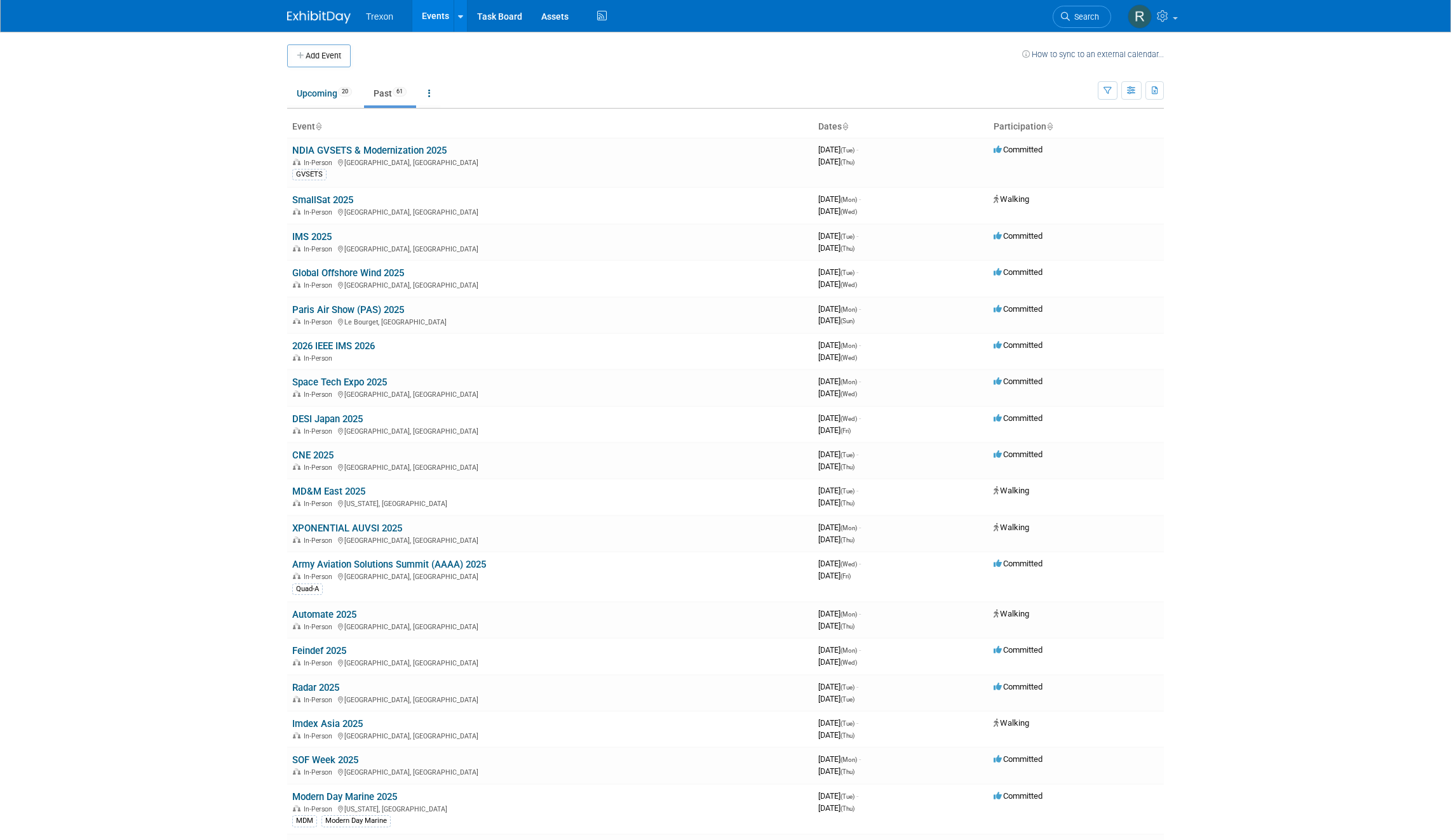
click at [385, 15] on span "Trexon" at bounding box center [379, 17] width 27 height 10
click at [322, 84] on link "Upcoming 20" at bounding box center [324, 93] width 74 height 24
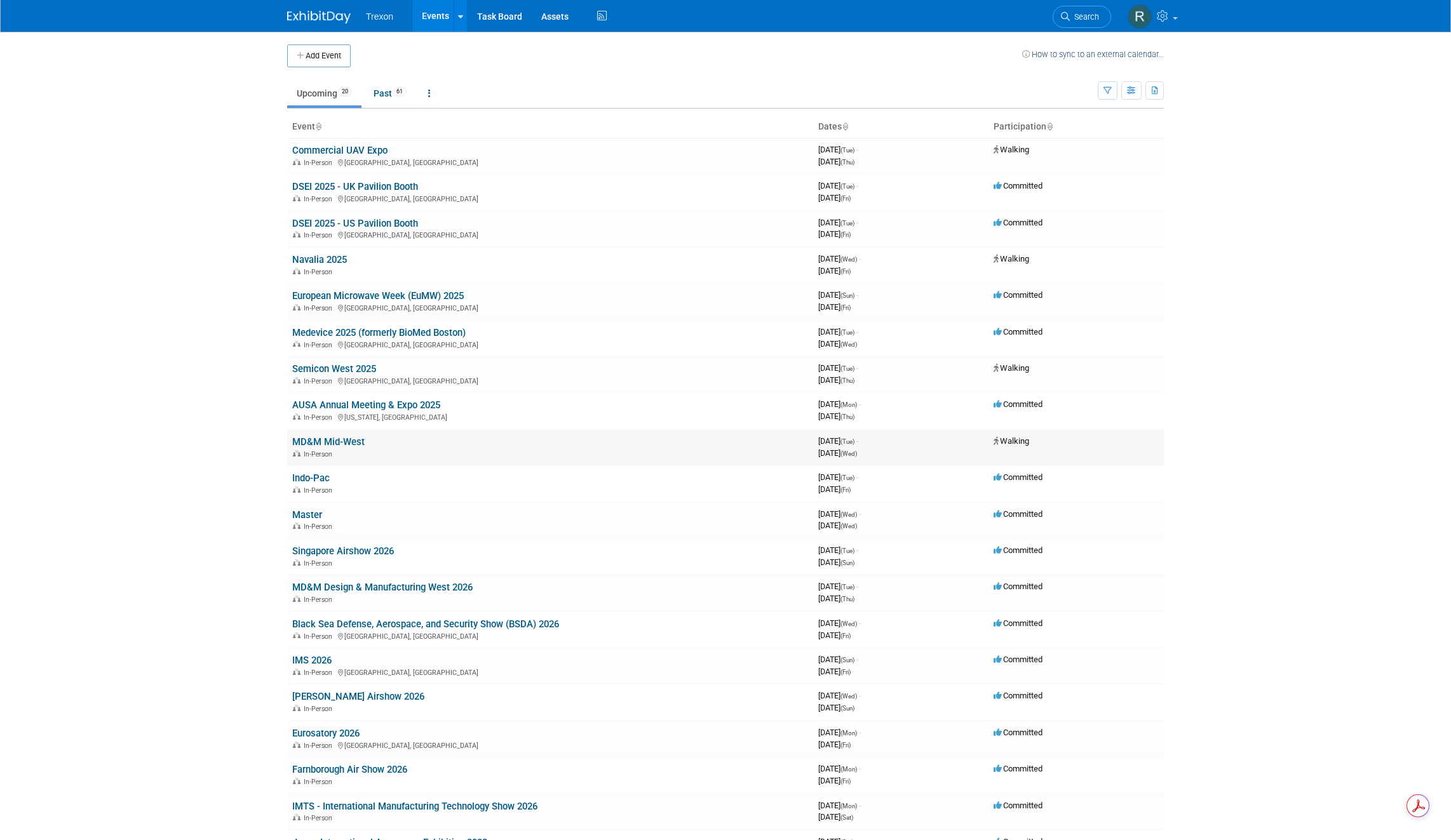
click at [331, 441] on link "MD&M Mid-West" at bounding box center [328, 442] width 72 height 12
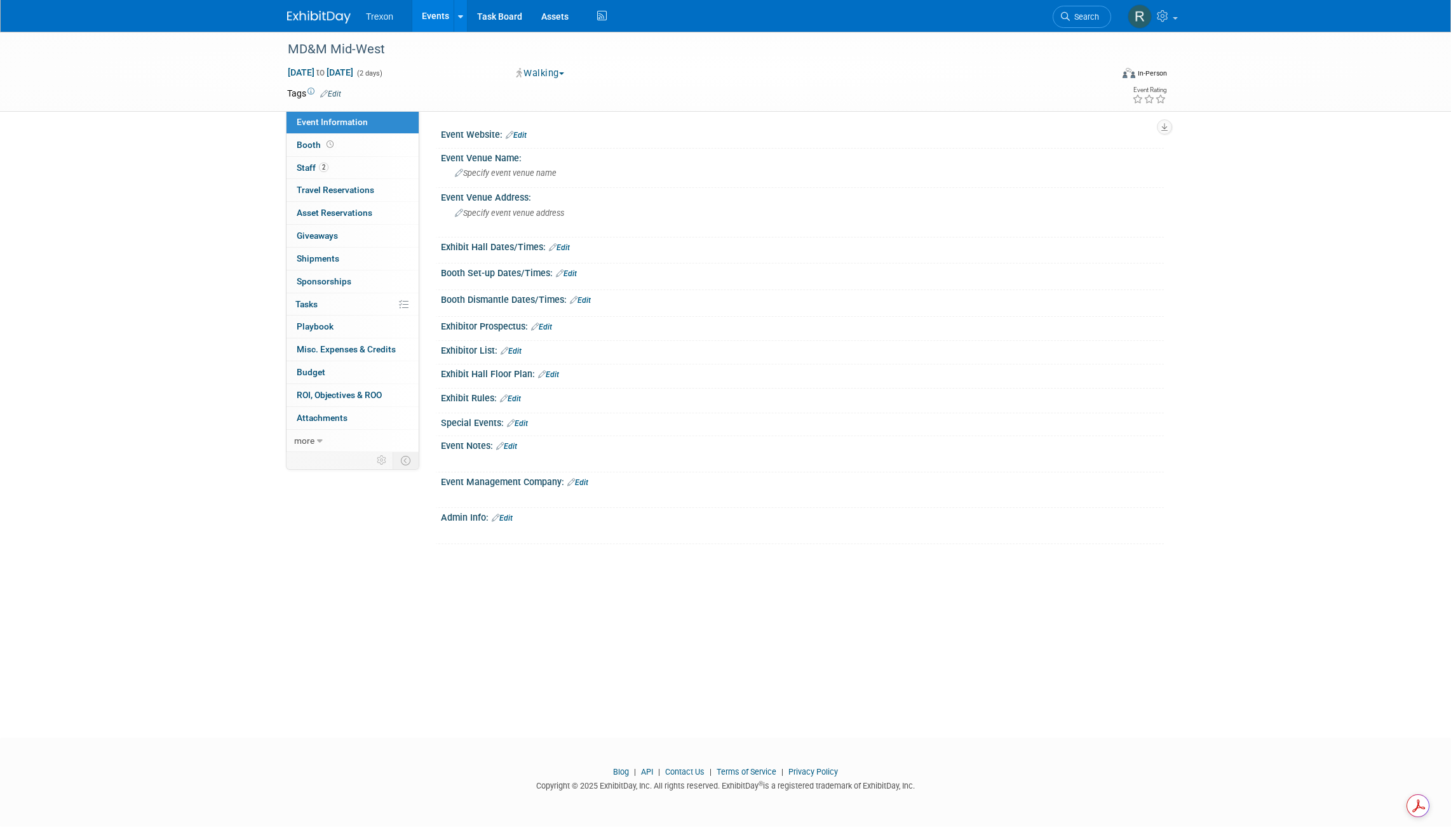
click at [520, 135] on link "Edit" at bounding box center [516, 135] width 21 height 9
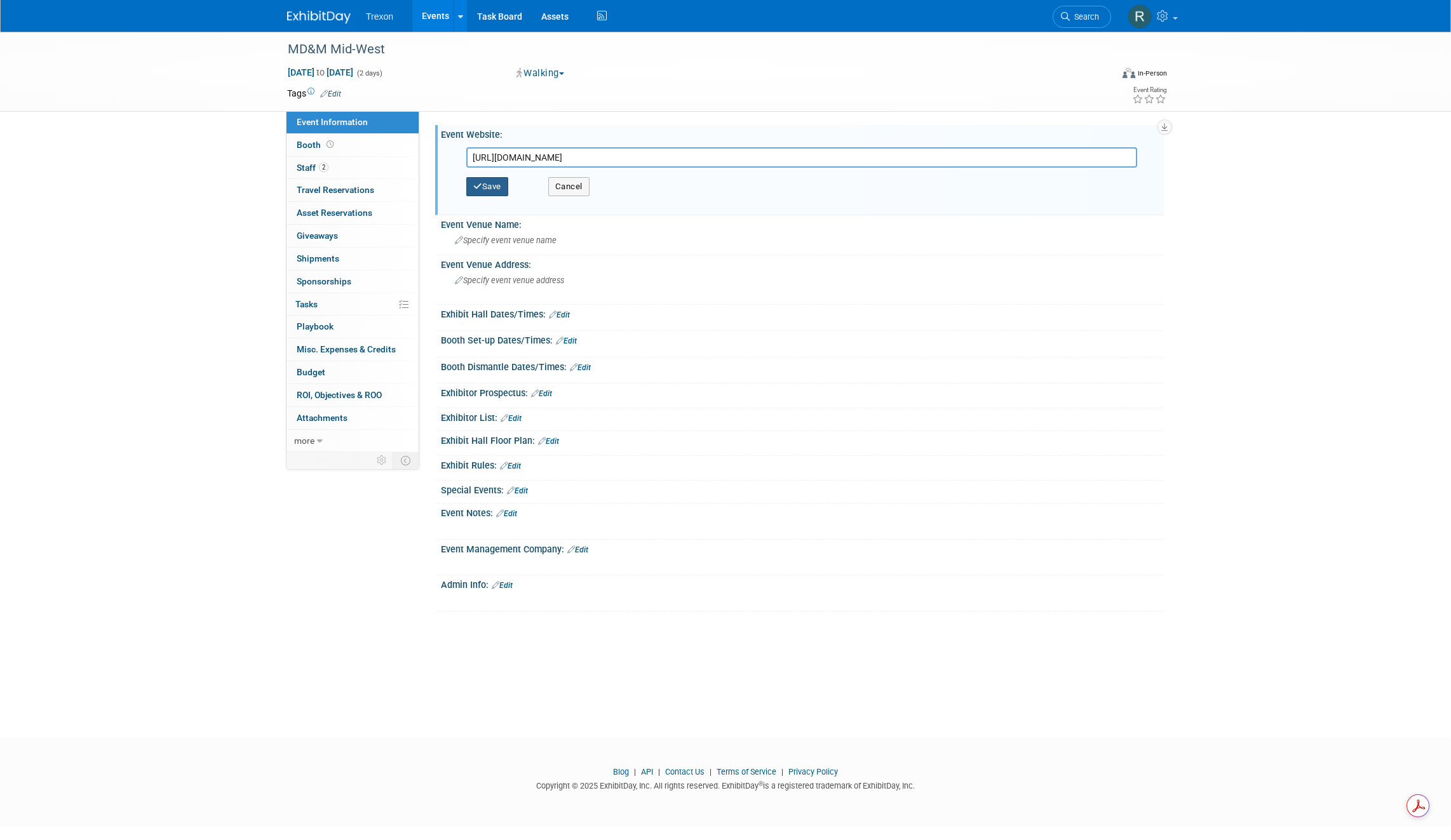
type input "https://www.mdmmidwest.com/en/home.html/"
click at [496, 187] on button "Save" at bounding box center [487, 186] width 42 height 19
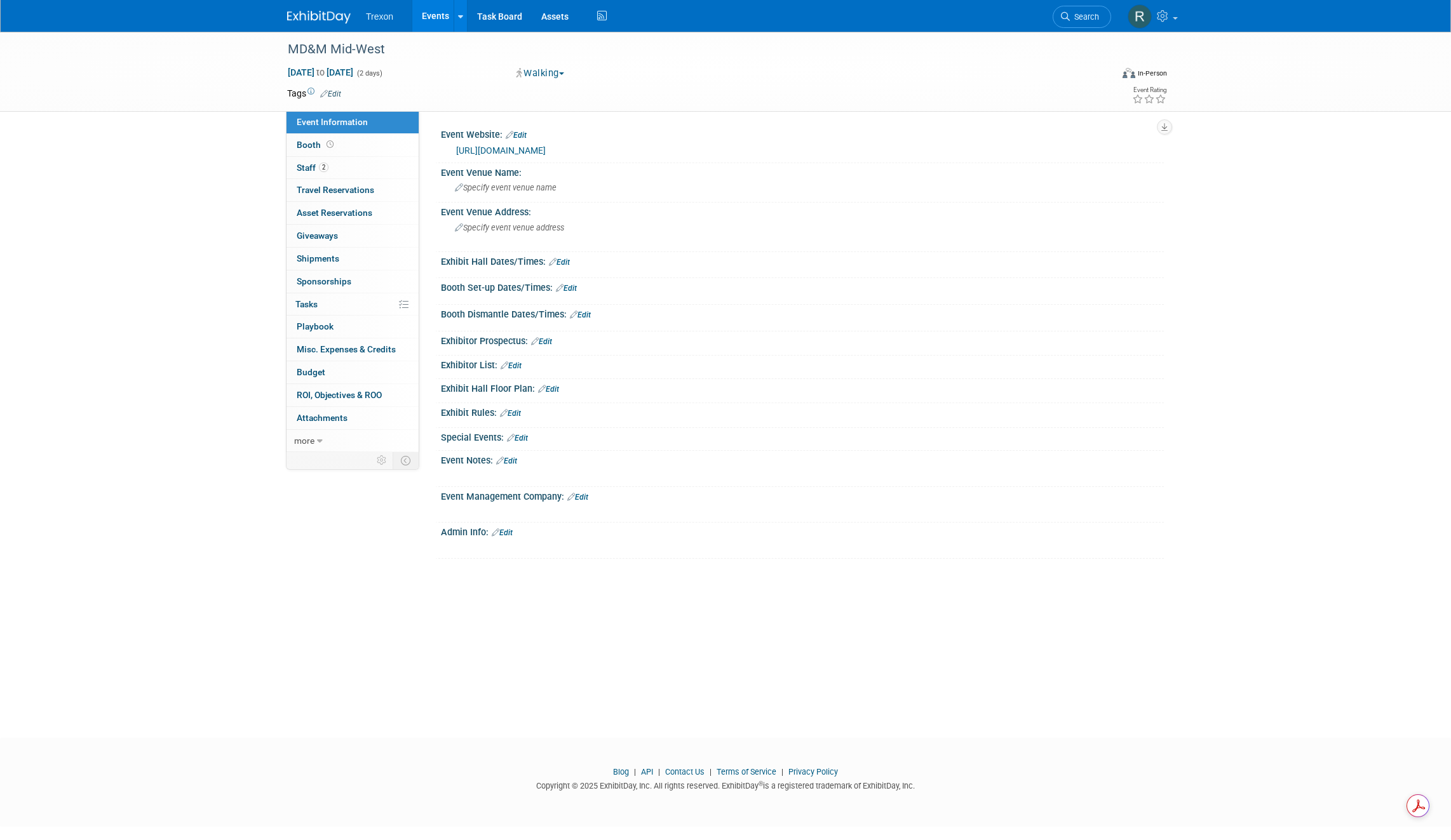
click at [427, 17] on link "Events" at bounding box center [435, 16] width 46 height 32
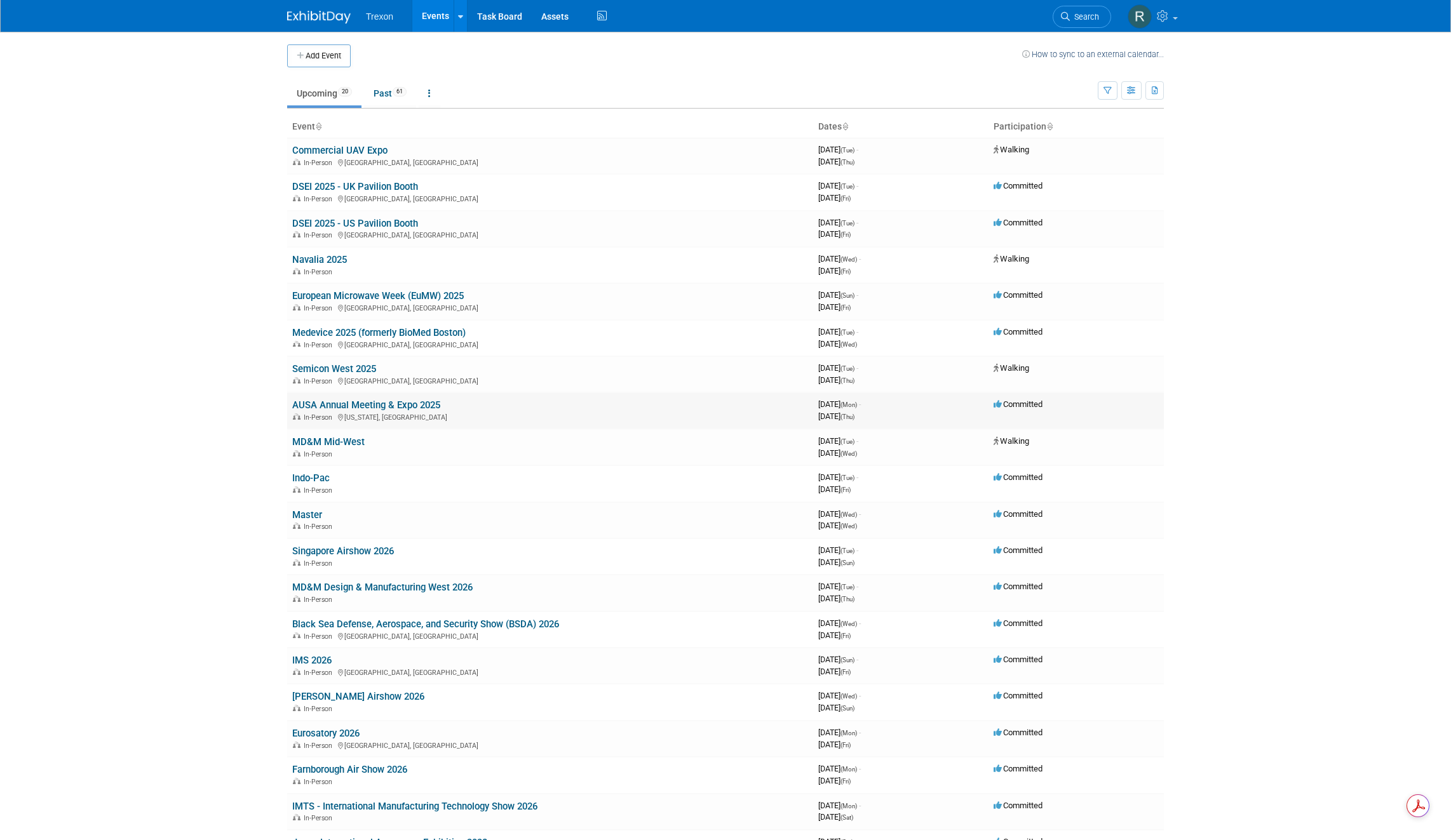
click at [349, 402] on link "AUSA Annual Meeting & Expo 2025" at bounding box center [366, 405] width 148 height 12
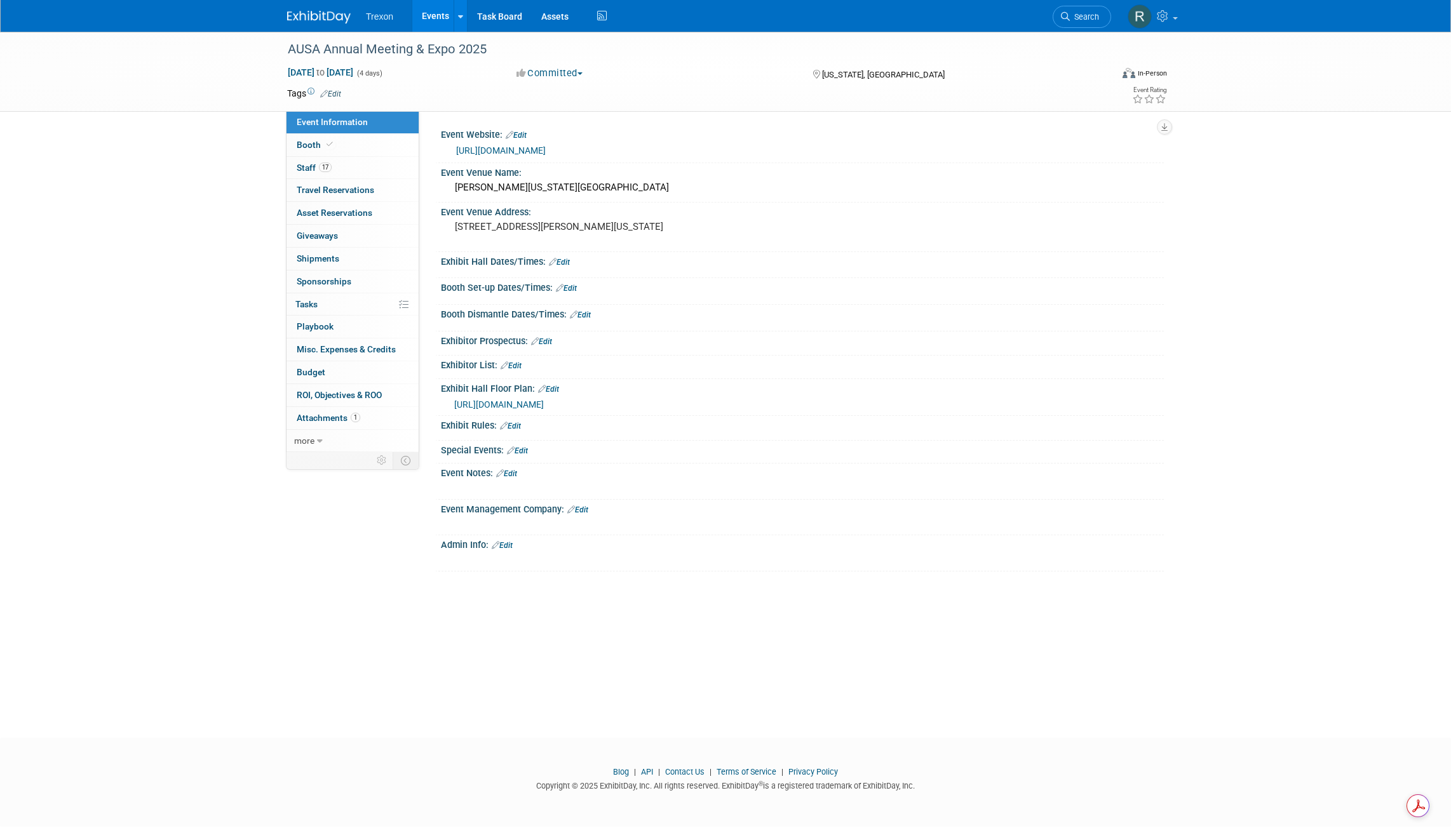
click at [498, 147] on link "https://meetings.ausa.org/annual/2025/" at bounding box center [501, 151] width 90 height 10
click at [548, 76] on button "Committed" at bounding box center [549, 73] width 75 height 14
click at [427, 21] on link "Events" at bounding box center [435, 16] width 46 height 32
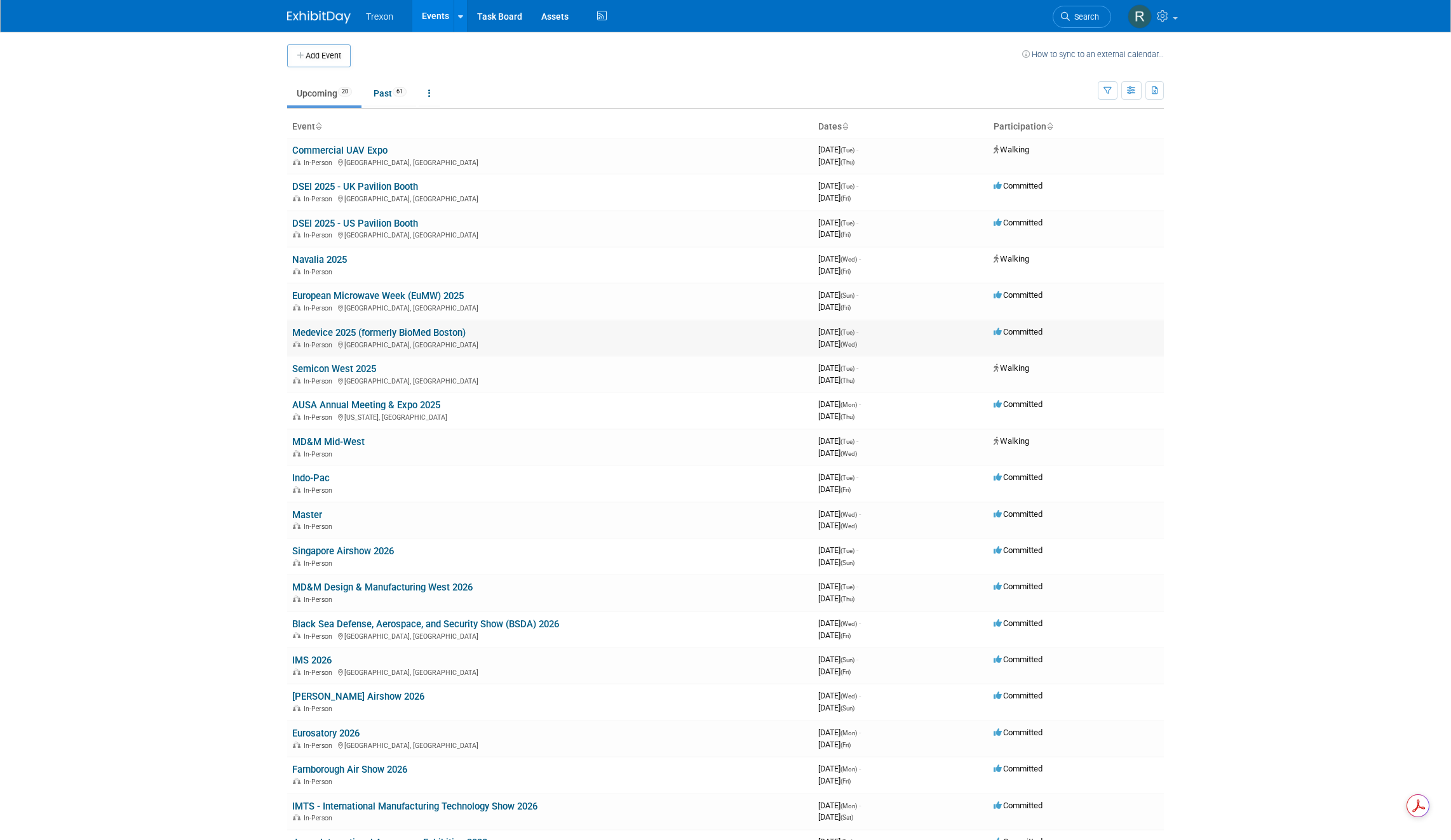
click at [361, 328] on link "Medevice 2025 (formerly BioMed Boston)" at bounding box center [379, 333] width 173 height 12
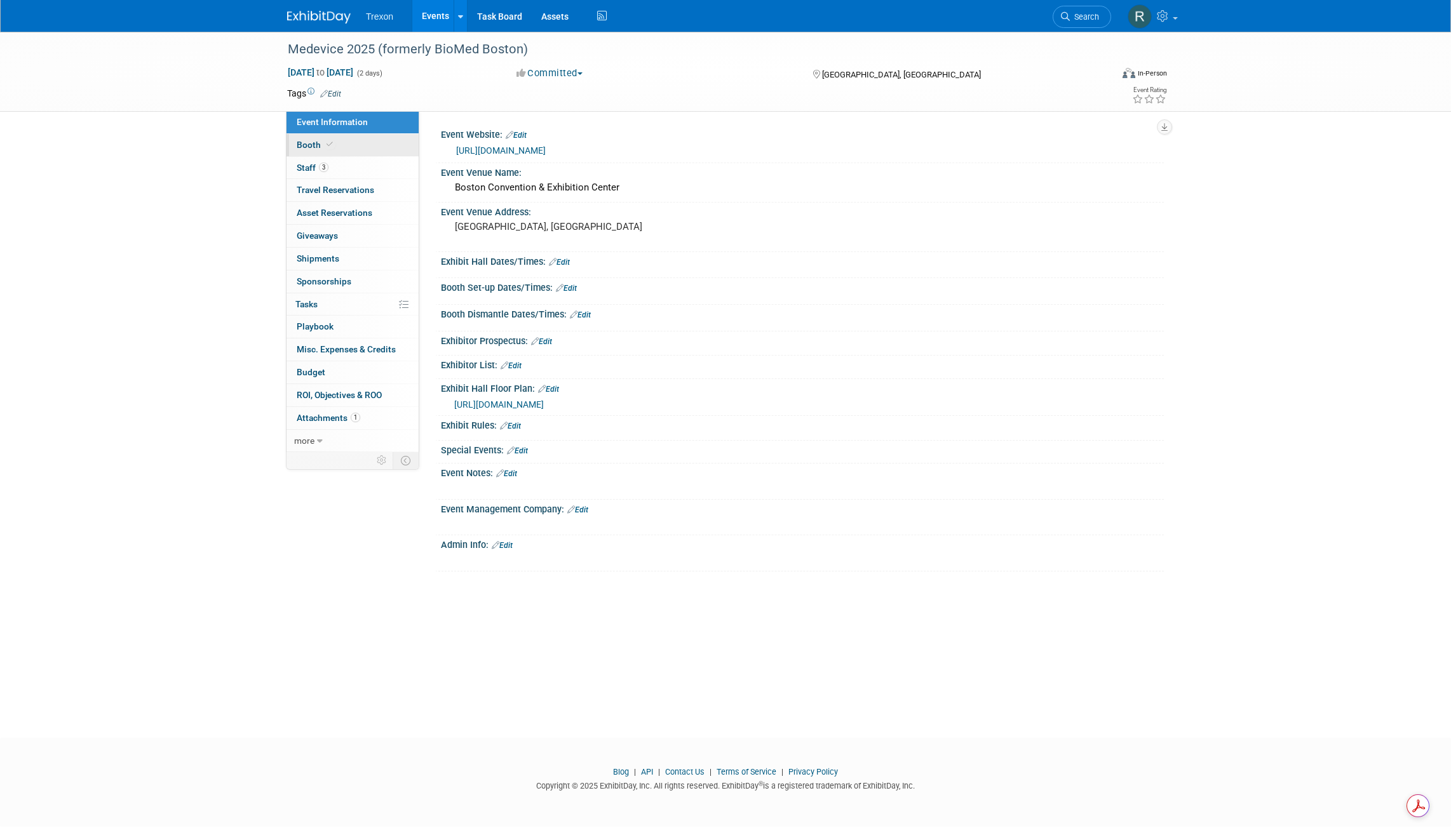
click at [308, 146] on span "Booth" at bounding box center [316, 145] width 39 height 10
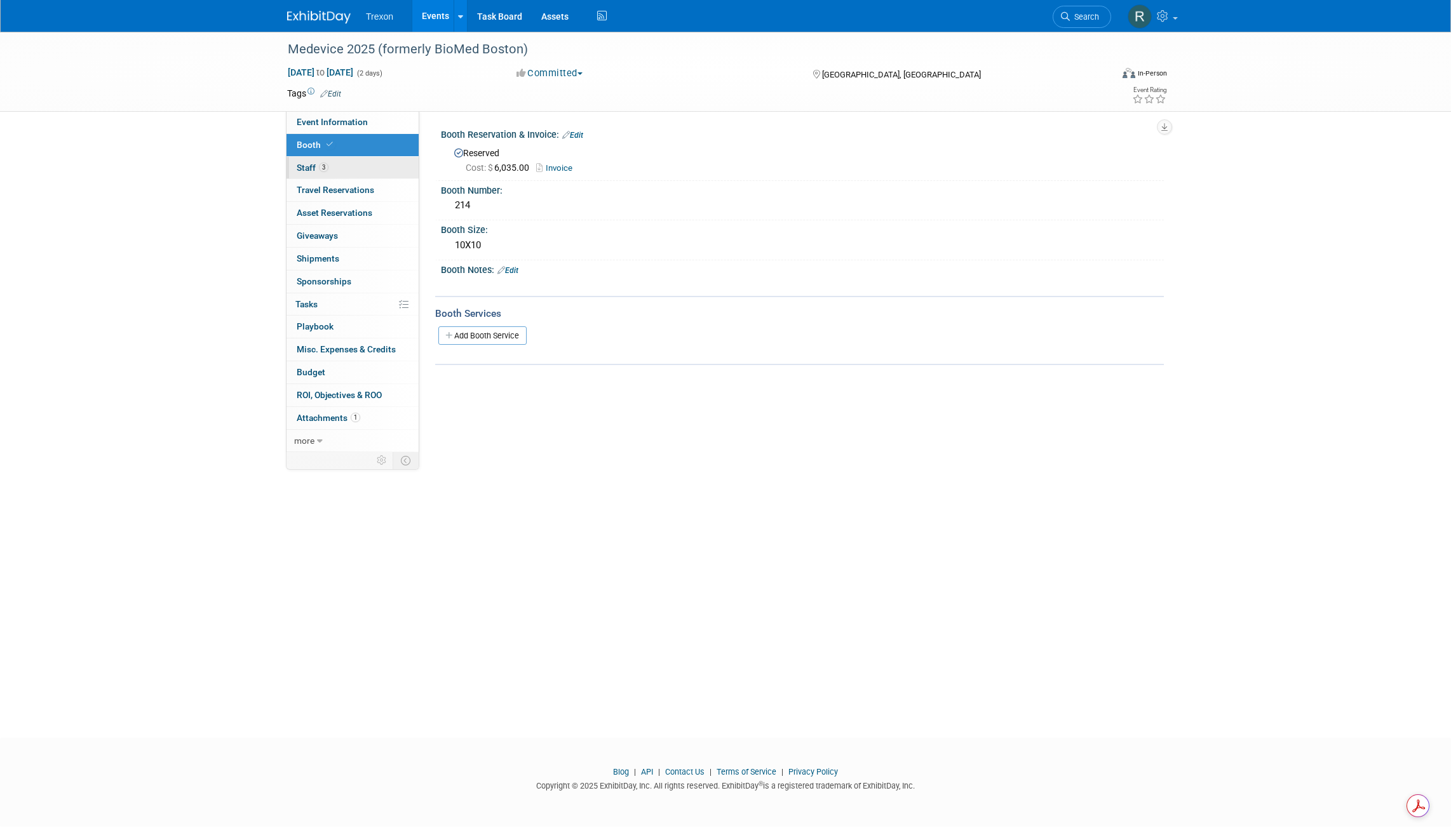
click at [307, 170] on span "Staff 3" at bounding box center [312, 167] width 32 height 10
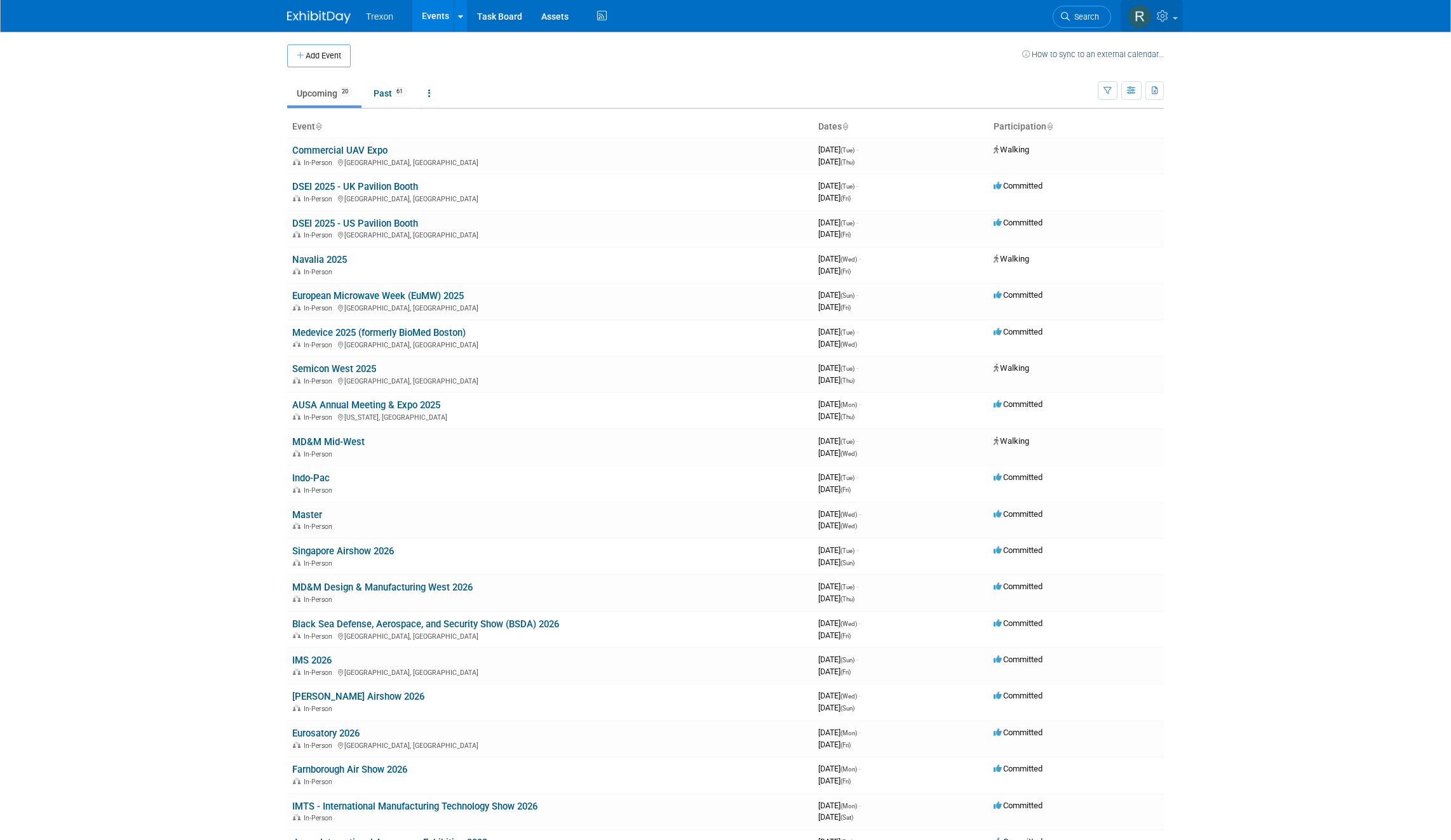
click at [1170, 16] on icon at bounding box center [1164, 16] width 14 height 12
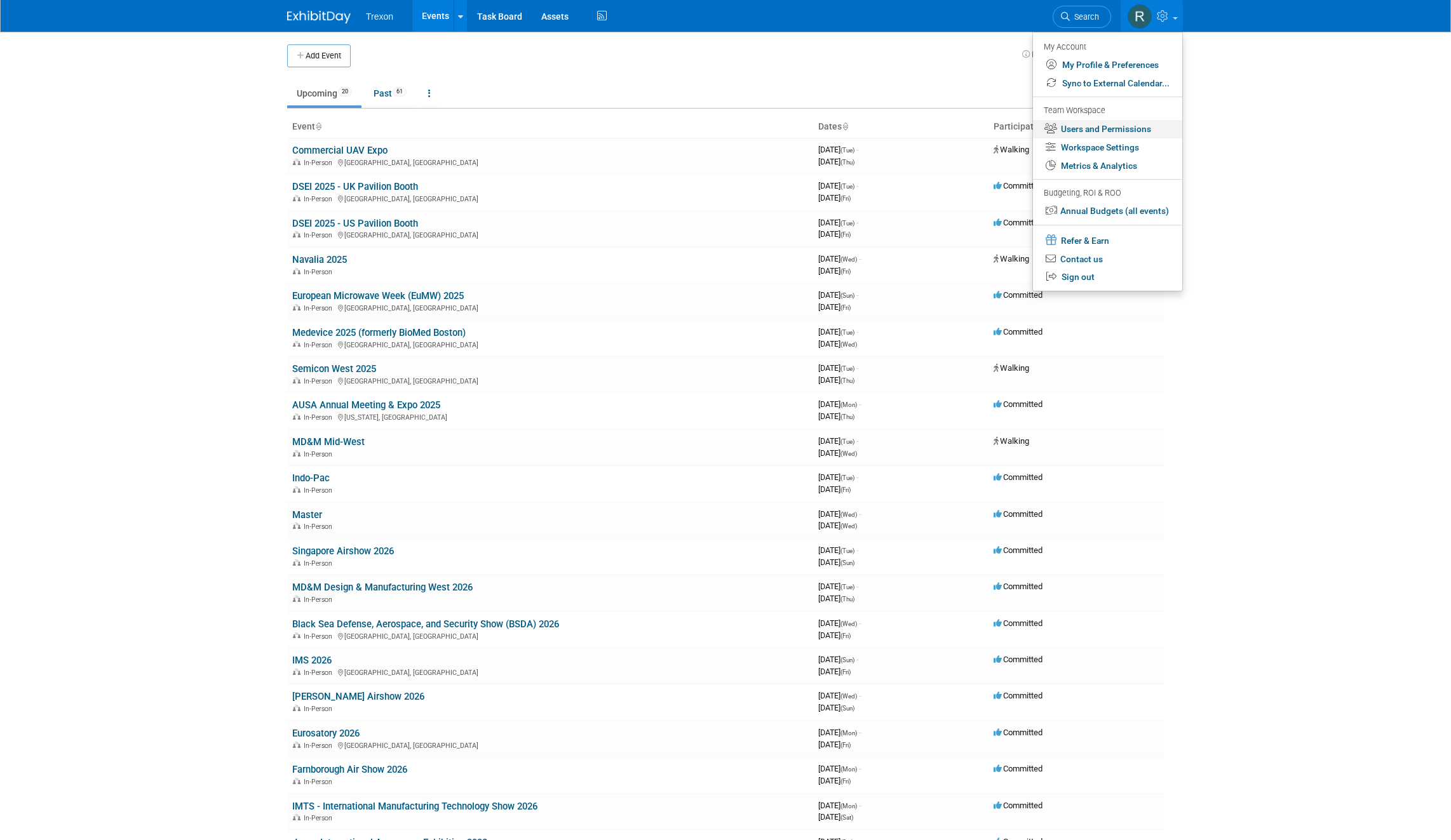
click at [1113, 129] on link "Users and Permissions" at bounding box center [1107, 129] width 149 height 18
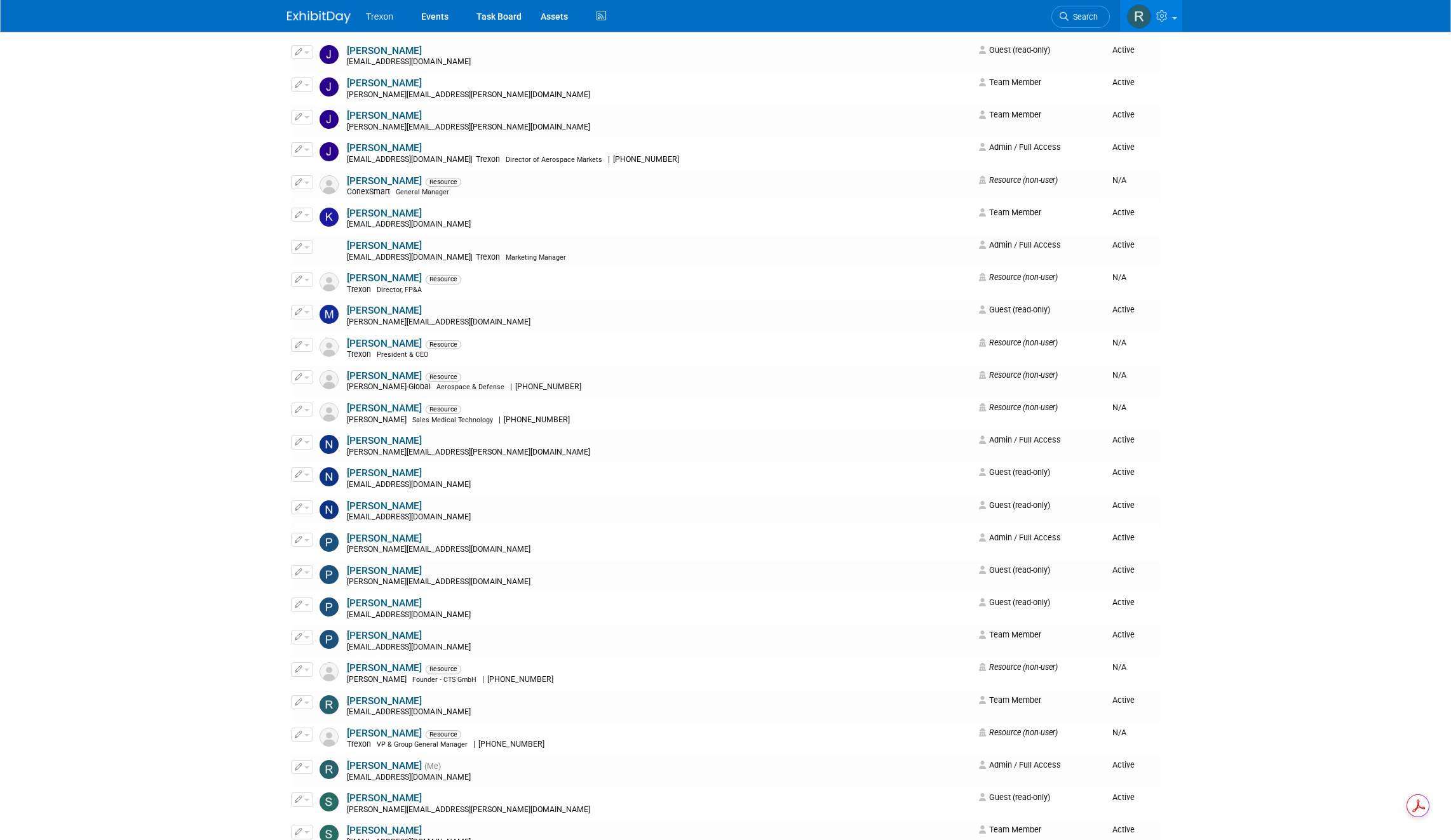
scroll to position [810, 0]
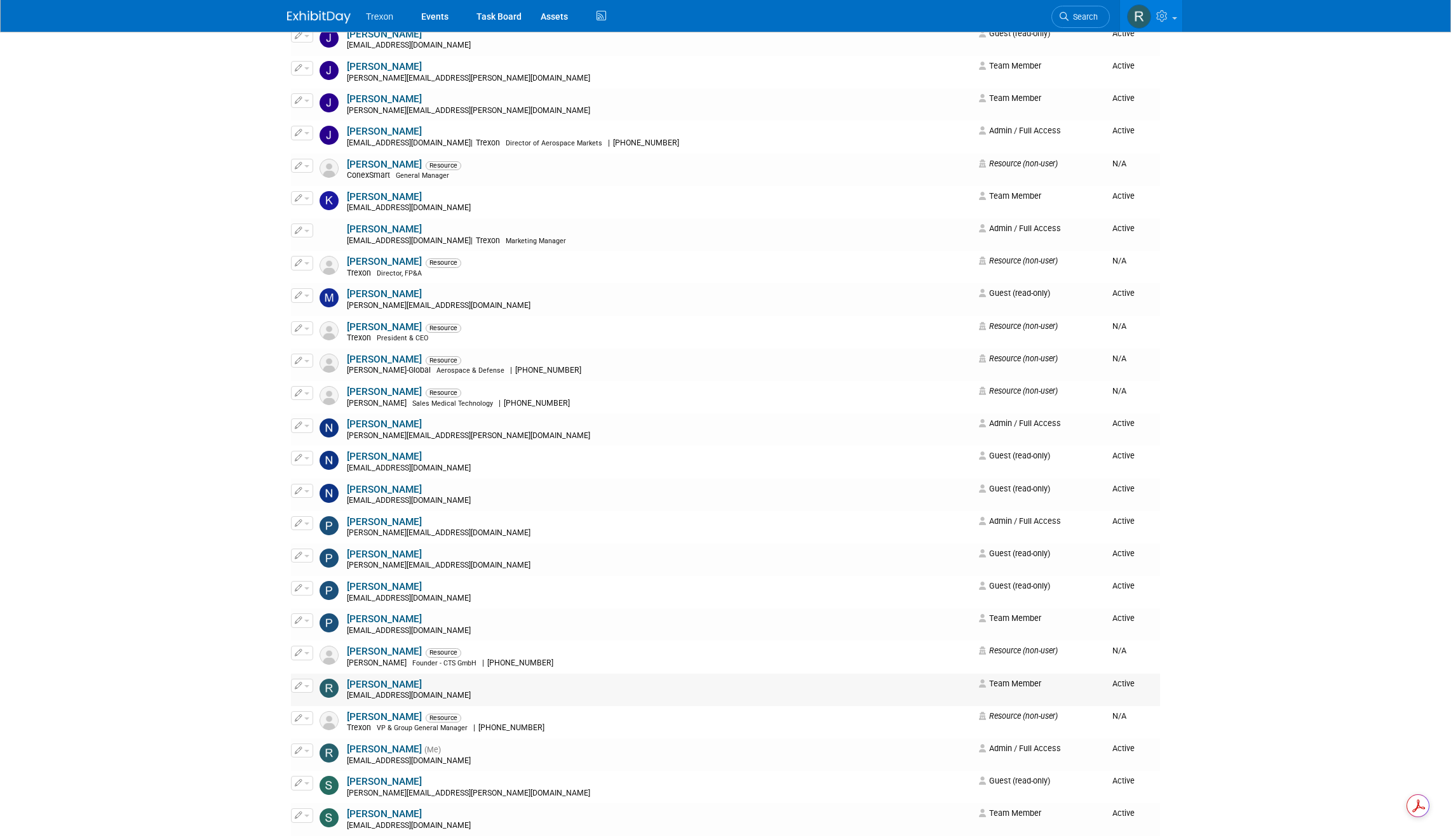
click at [301, 690] on button "button" at bounding box center [302, 686] width 22 height 14
click at [320, 704] on link "Edit" at bounding box center [342, 706] width 101 height 18
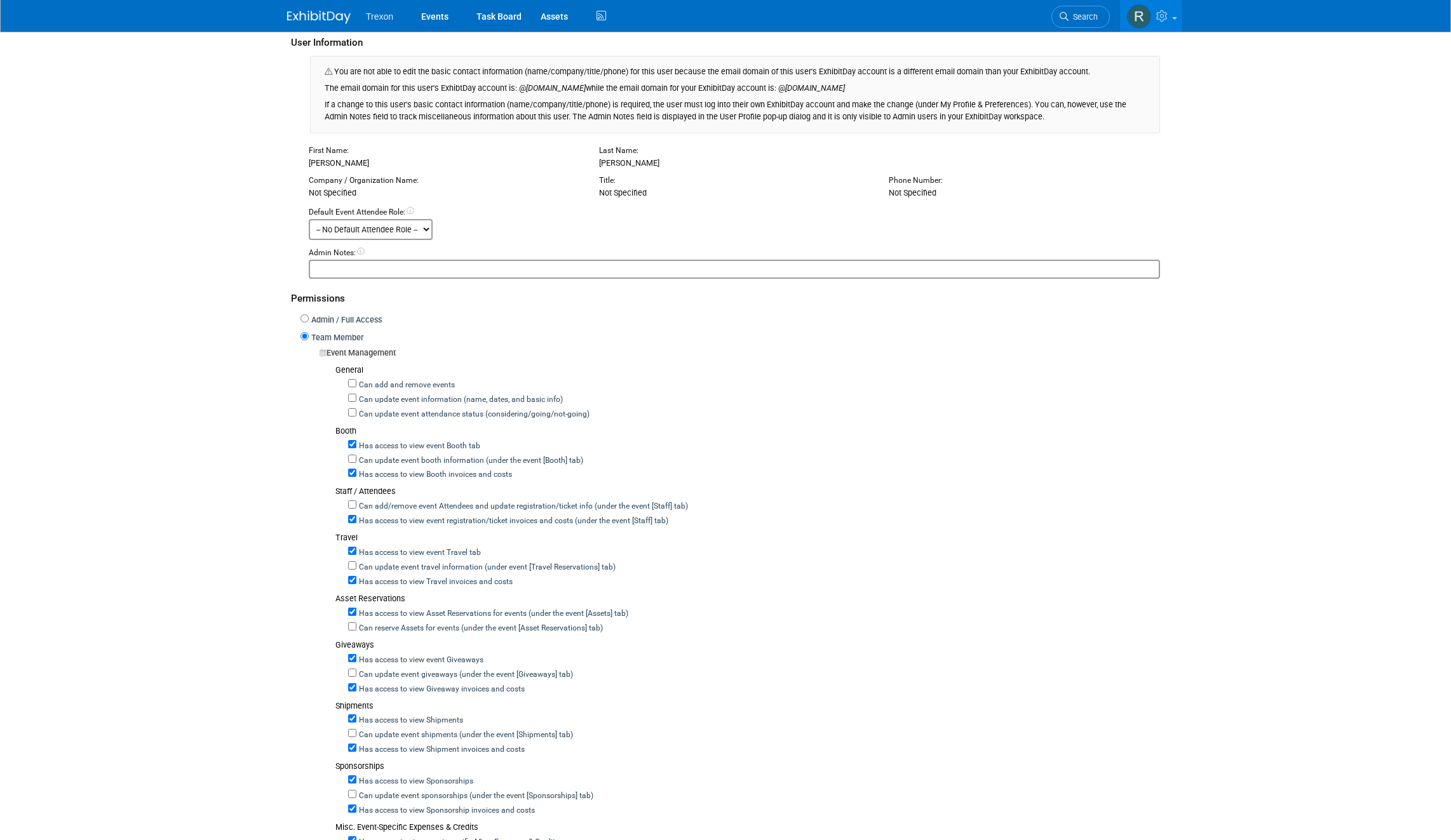
scroll to position [145, 0]
click at [305, 319] on input "Admin / Full Access" at bounding box center [305, 316] width 8 height 8
radio input "true"
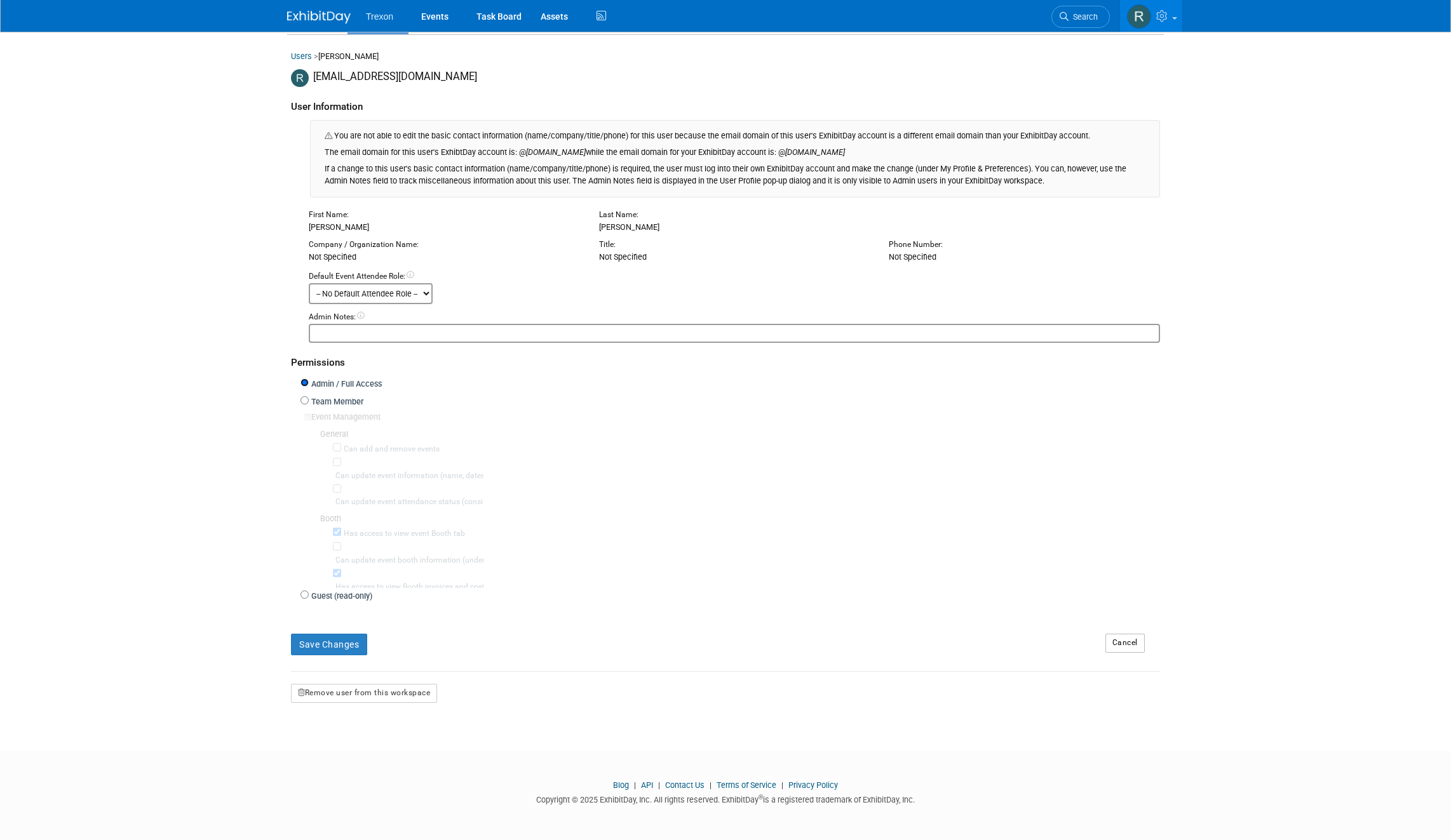
scroll to position [0, 0]
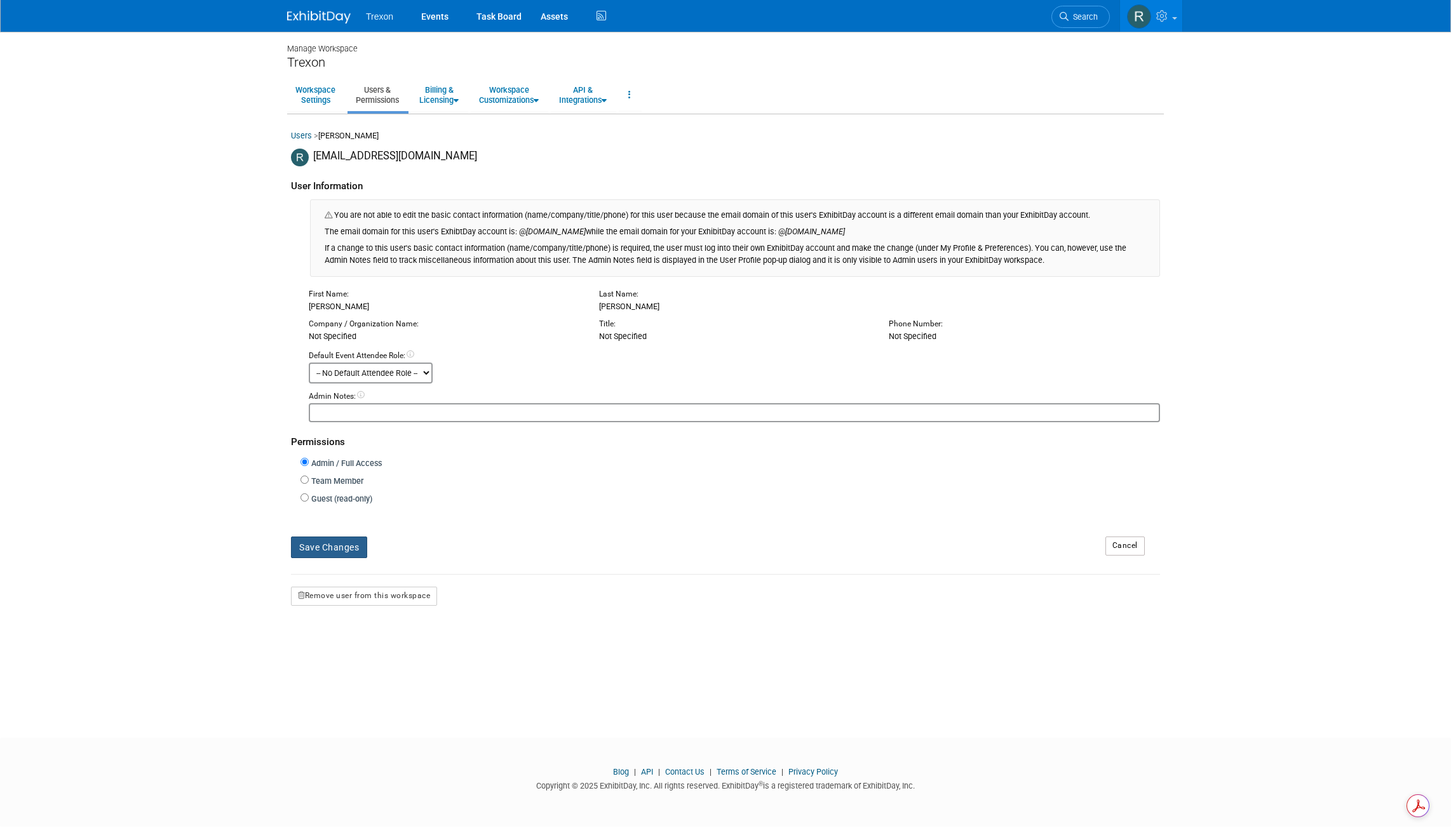
click at [327, 548] on button "Save Changes" at bounding box center [329, 547] width 76 height 21
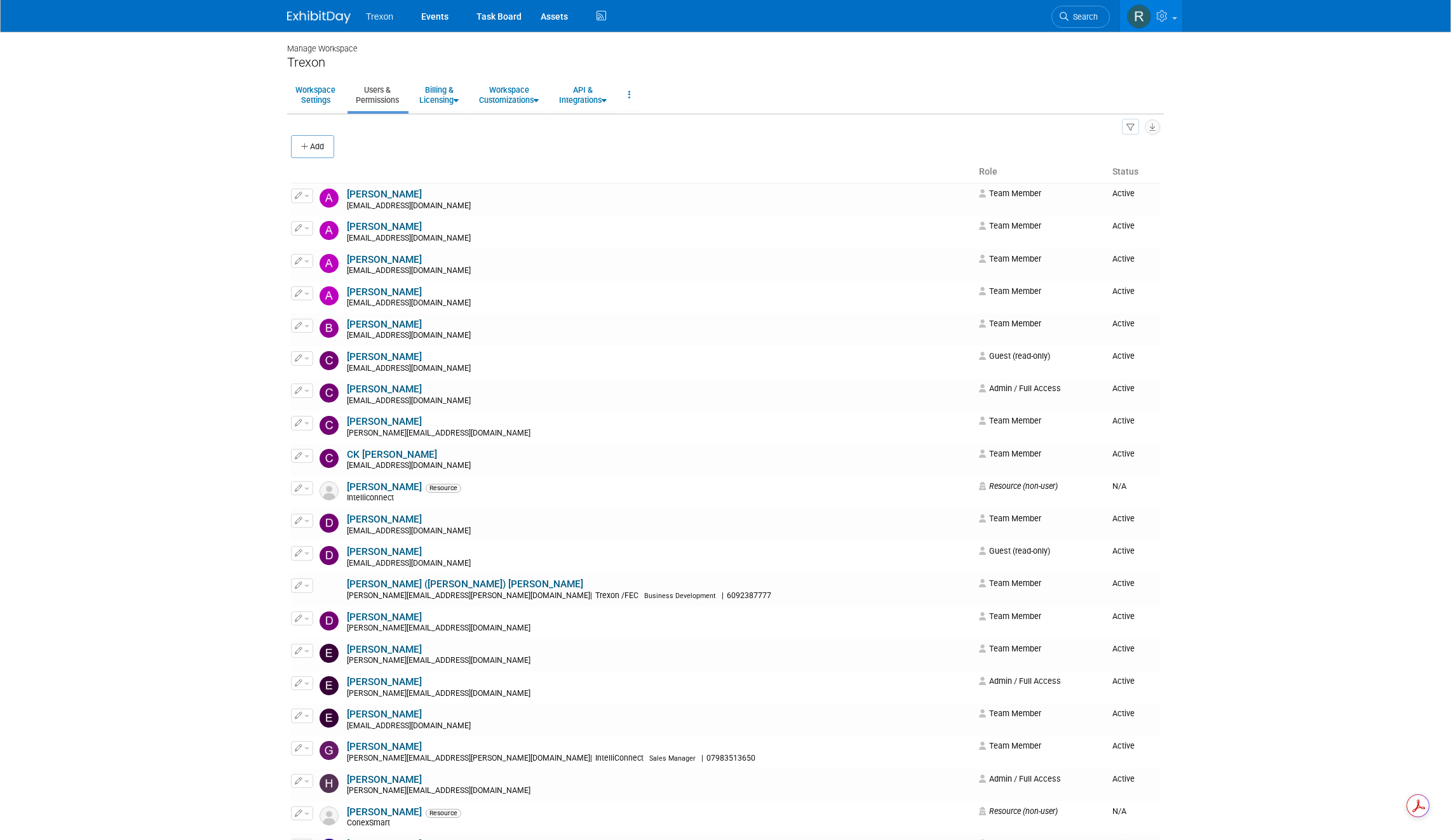
click at [385, 17] on span "Trexon" at bounding box center [379, 17] width 27 height 10
click at [435, 13] on link "Events" at bounding box center [435, 16] width 46 height 32
